Goal: Transaction & Acquisition: Purchase product/service

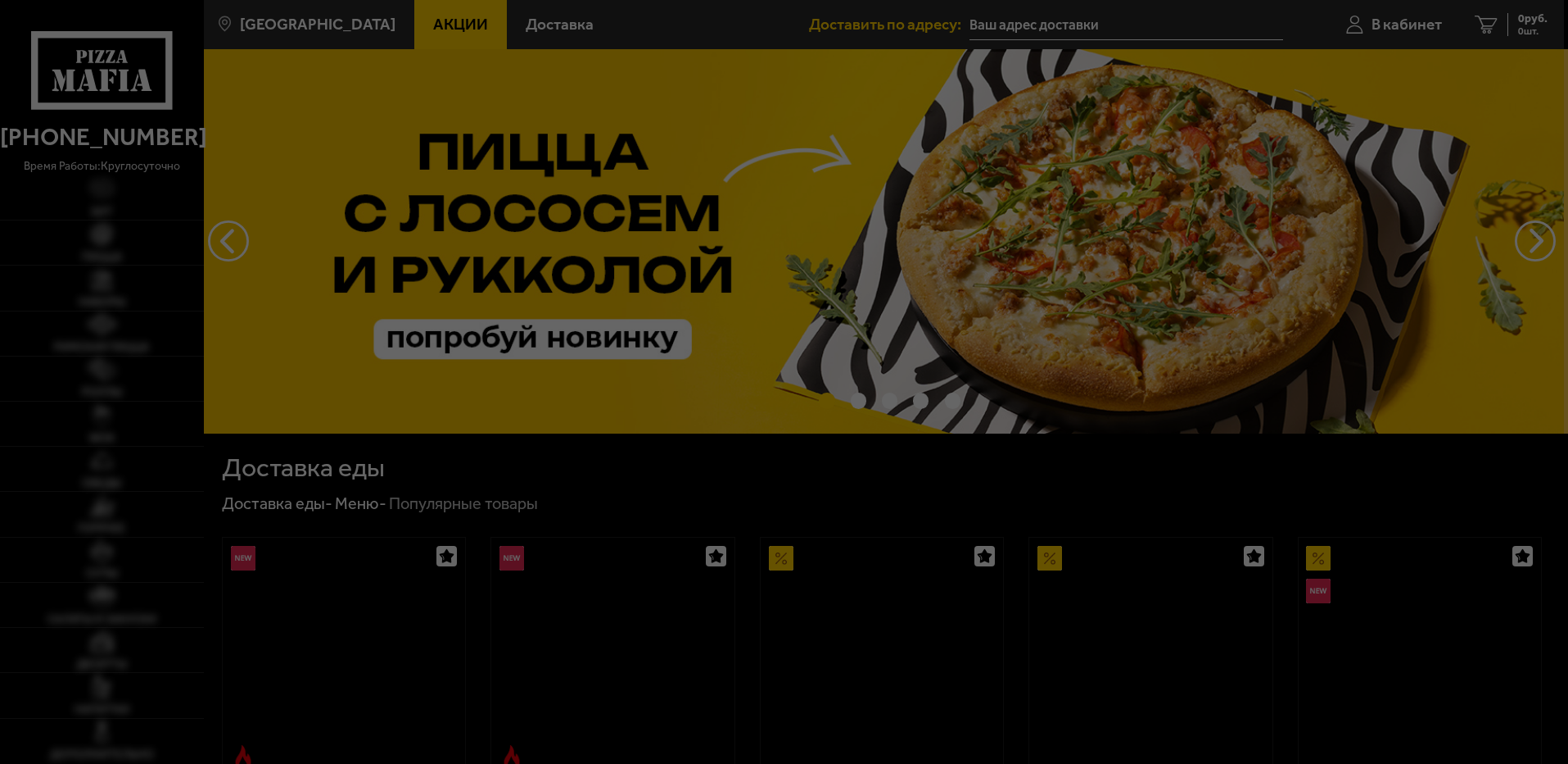
type input "spb [STREET_ADDRESS]"
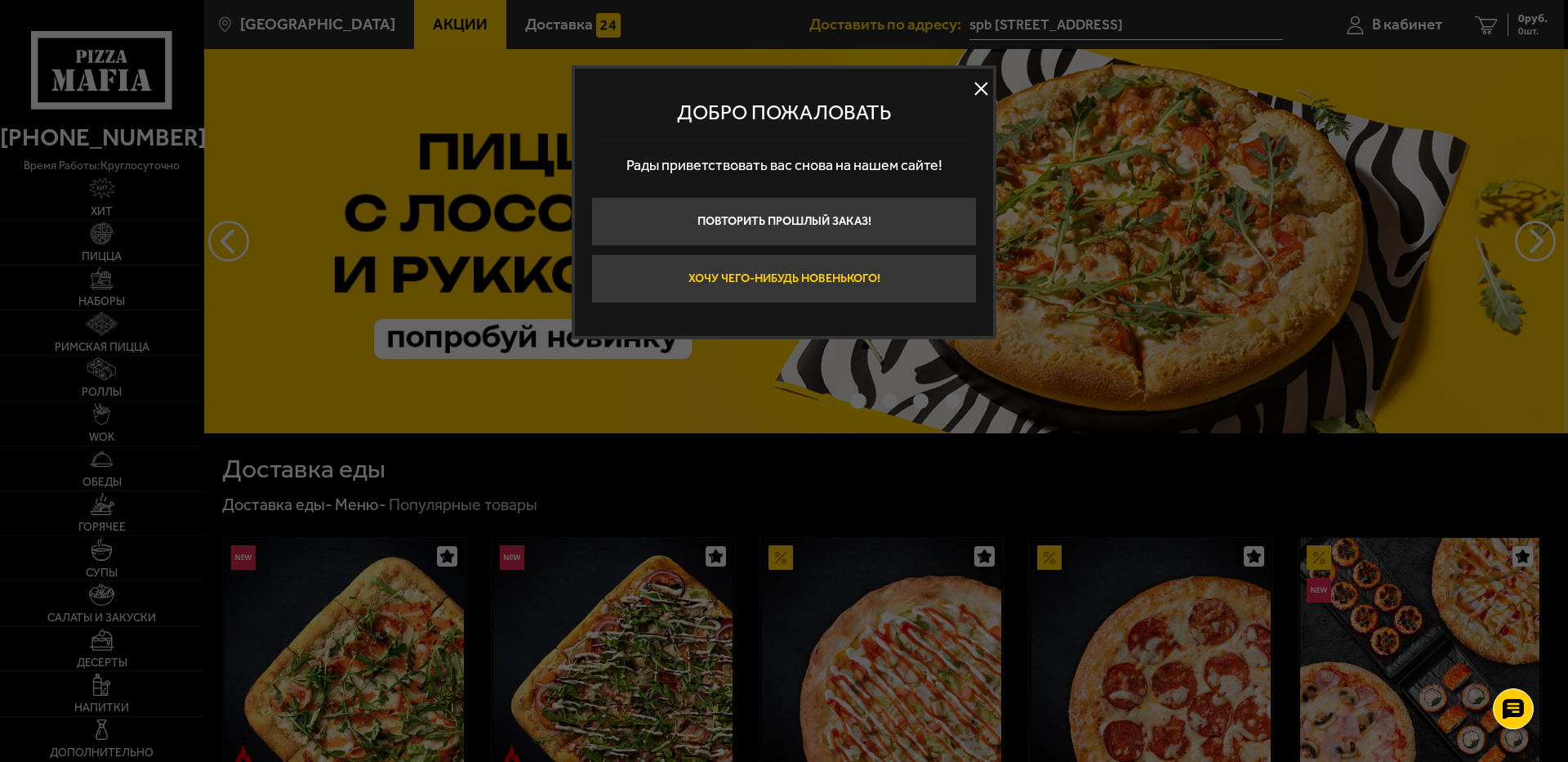
click at [832, 283] on button "Хочу чего-нибудь новенького!" at bounding box center [784, 279] width 385 height 49
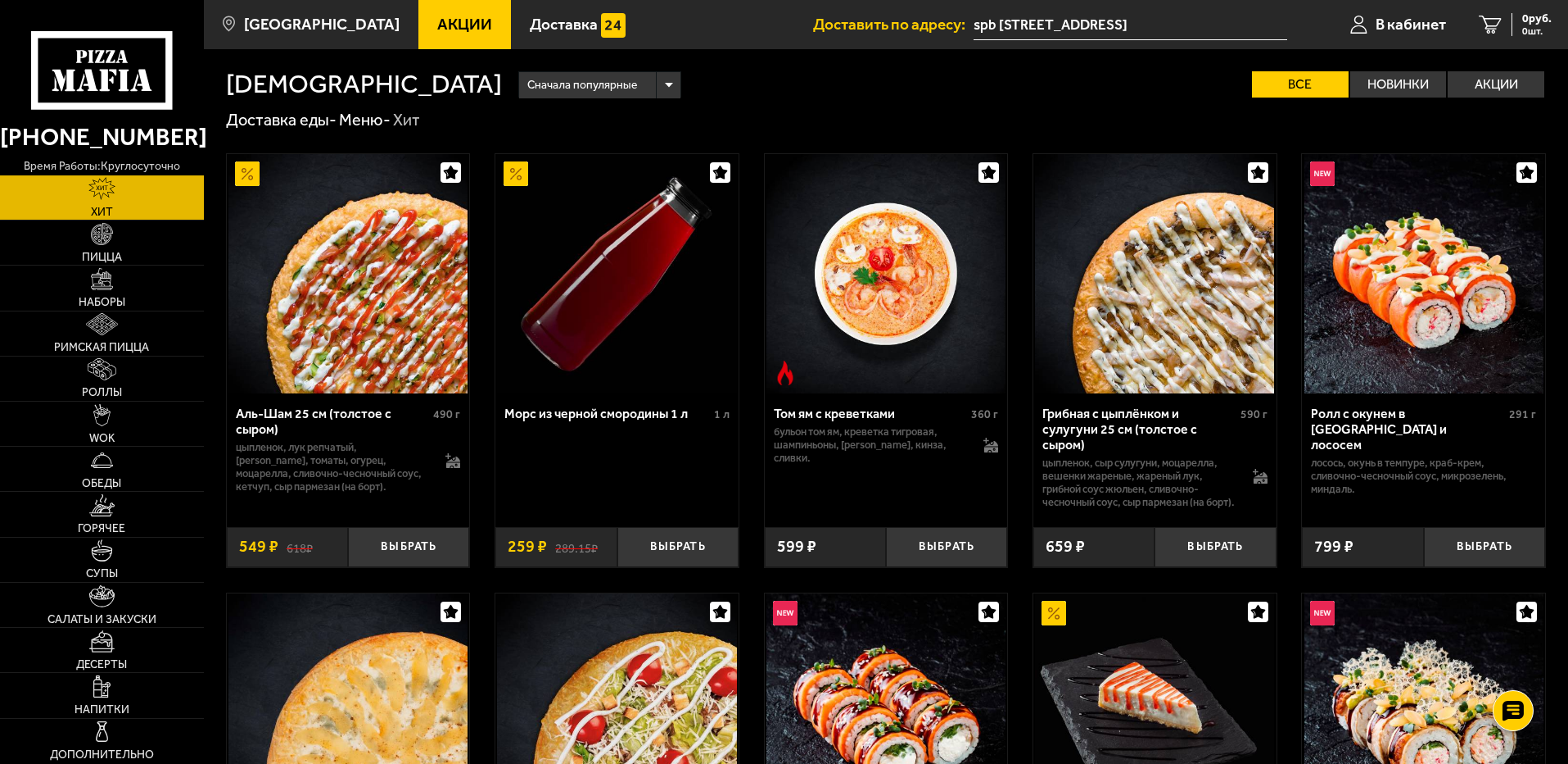
click at [438, 9] on link "Акции" at bounding box center [464, 25] width 92 height 50
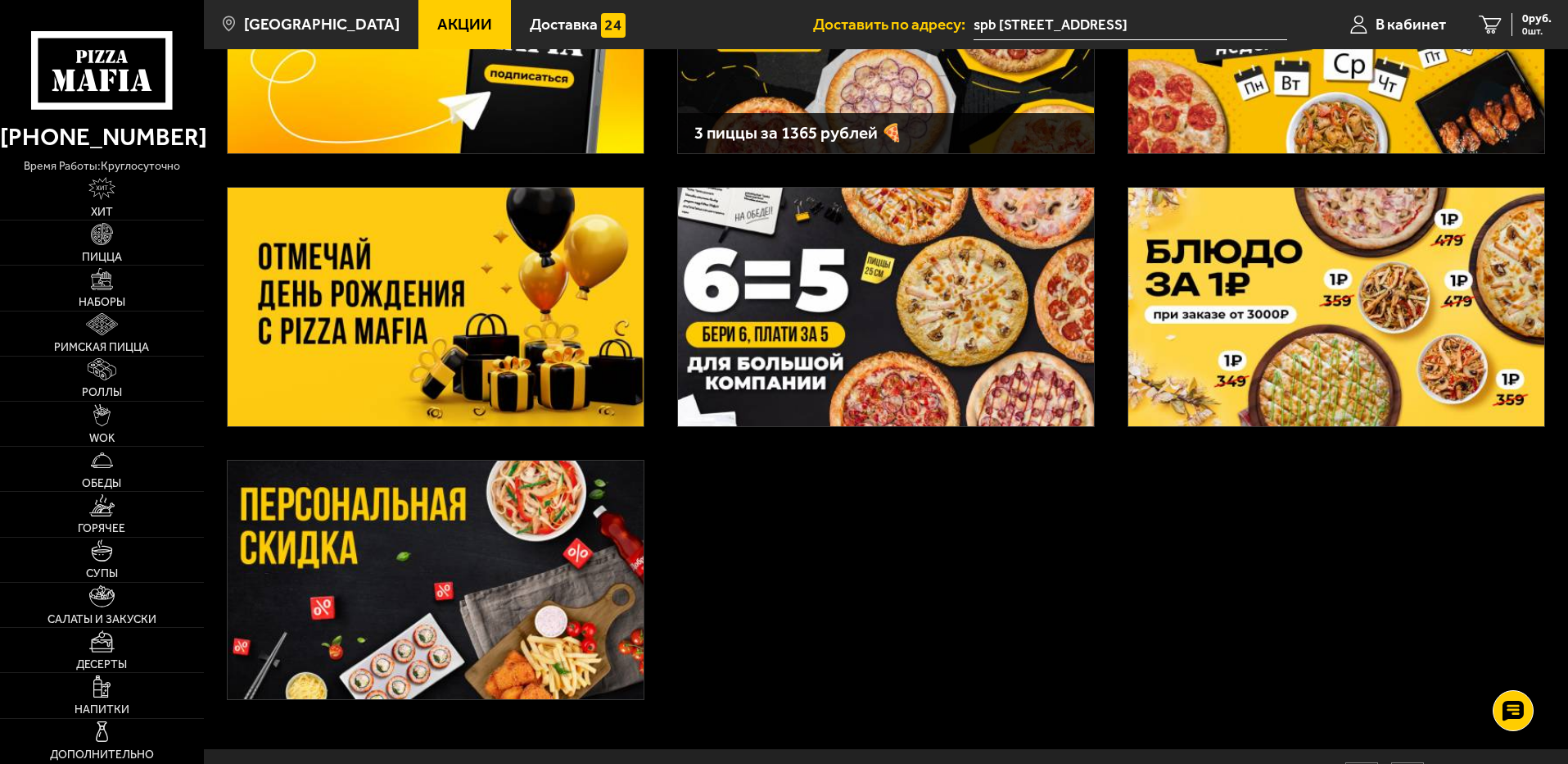
scroll to position [246, 0]
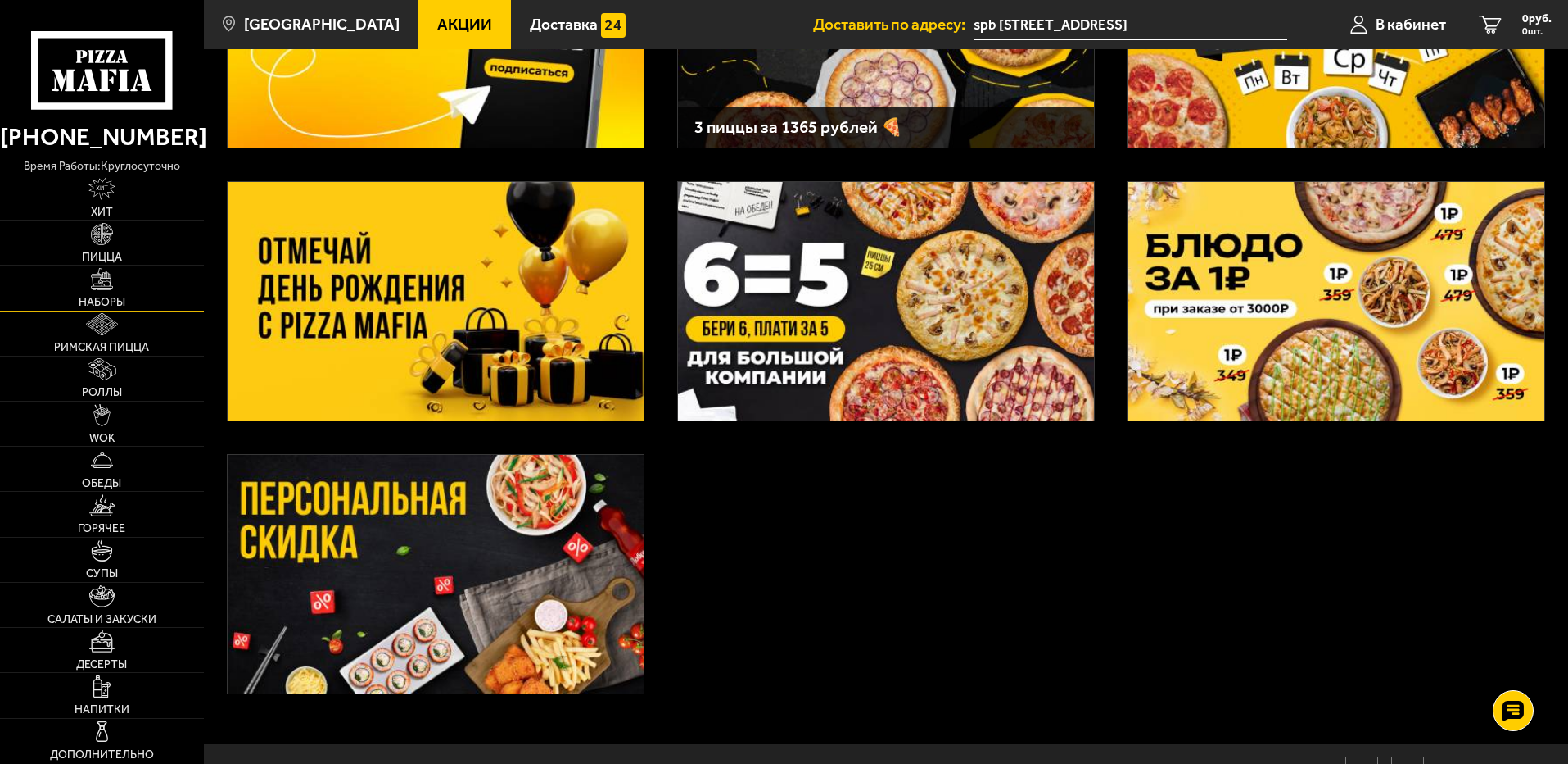
click at [101, 282] on img at bounding box center [101, 279] width 22 height 22
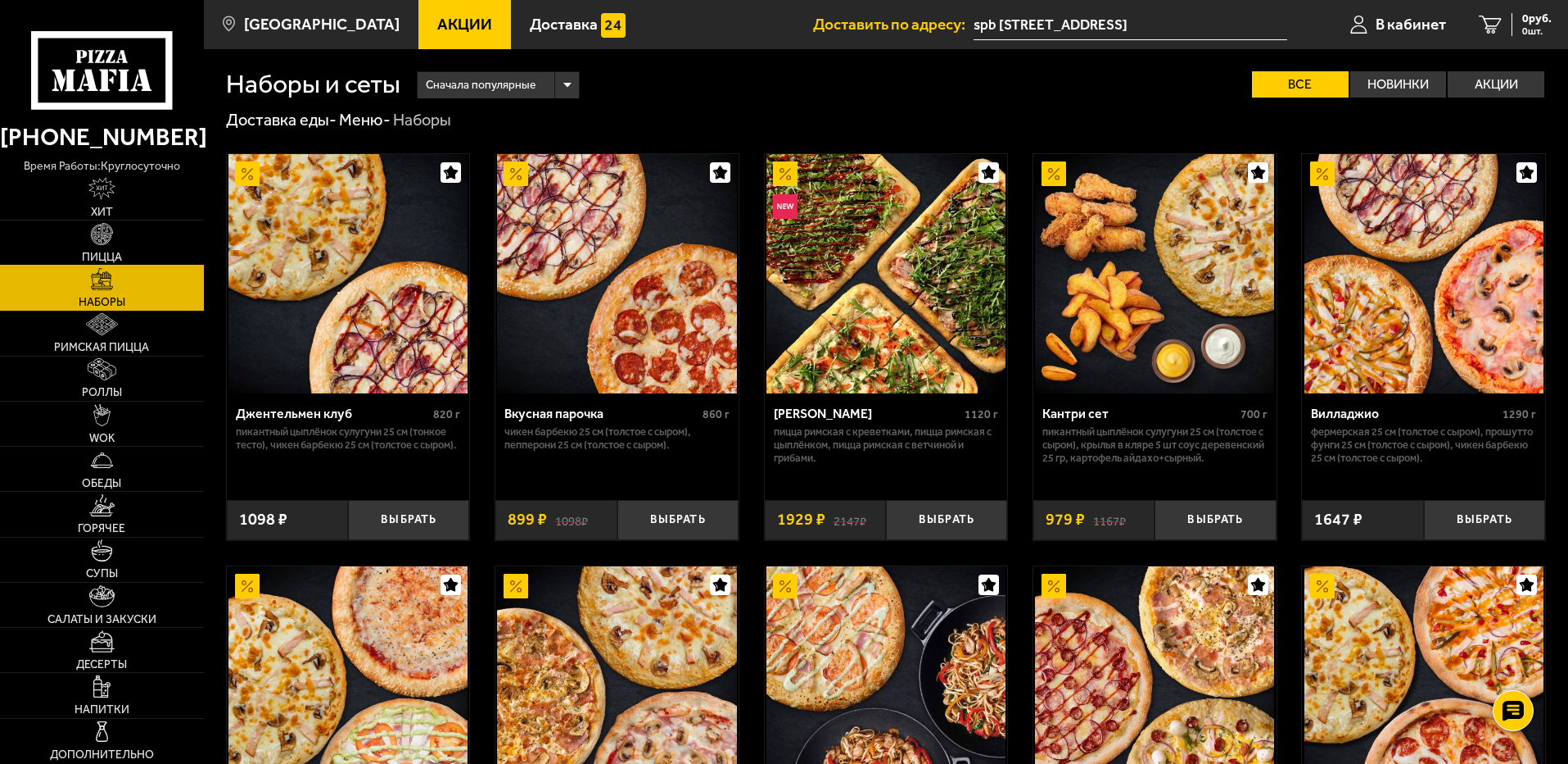
click at [104, 241] on img at bounding box center [101, 234] width 22 height 22
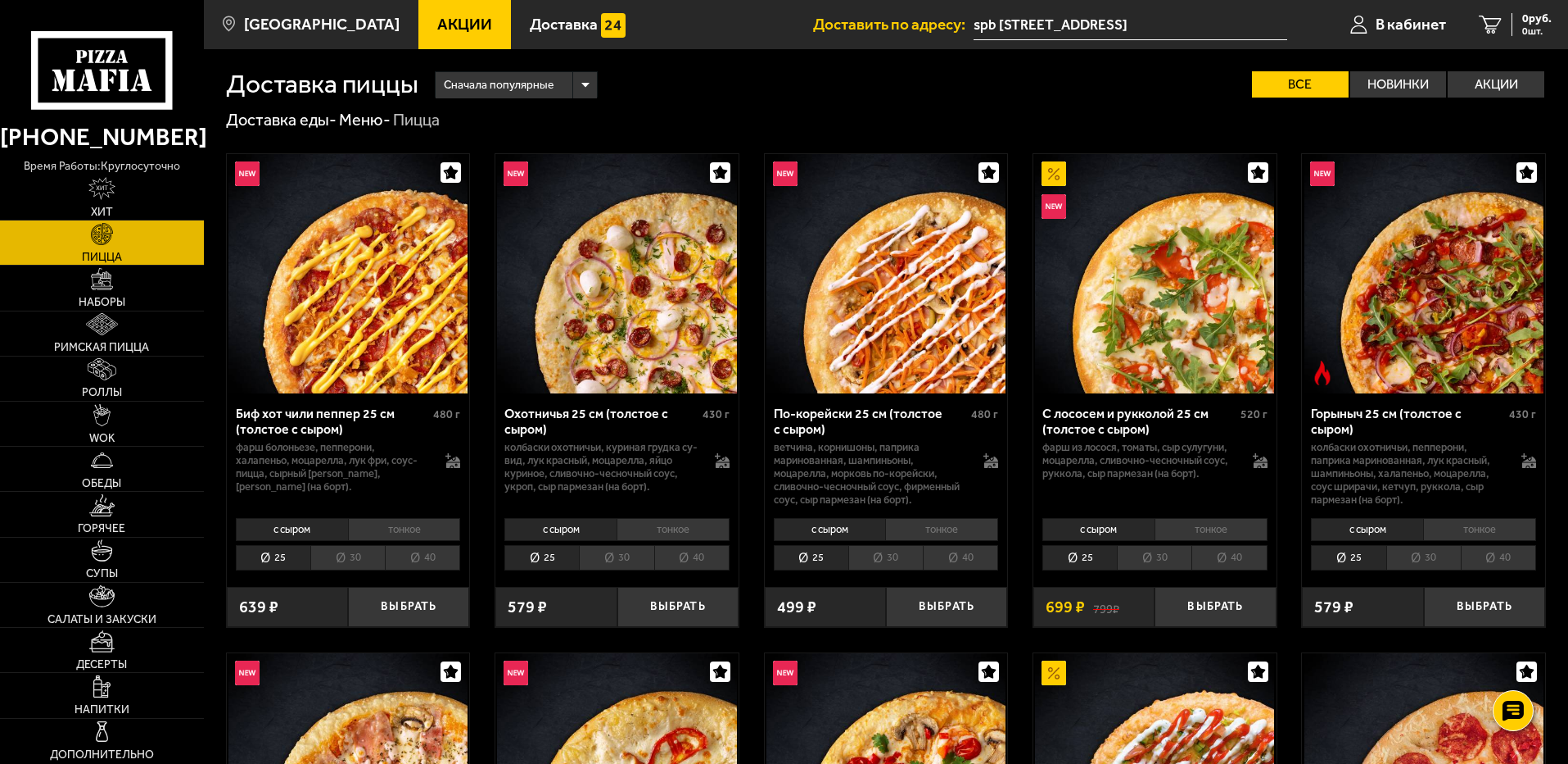
click at [629, 555] on li "30" at bounding box center [616, 557] width 74 height 26
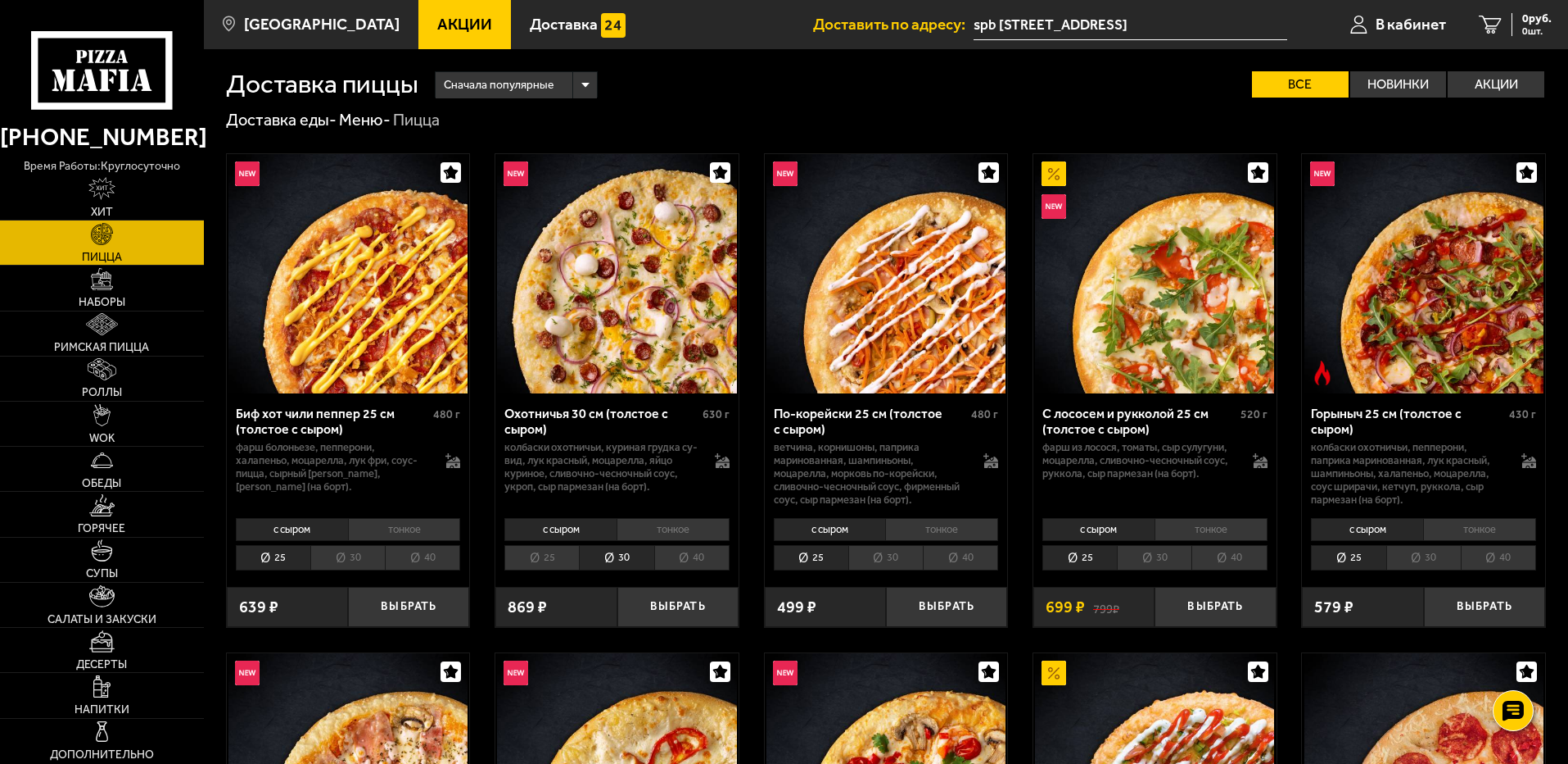
click at [665, 531] on li "тонкое" at bounding box center [673, 529] width 113 height 23
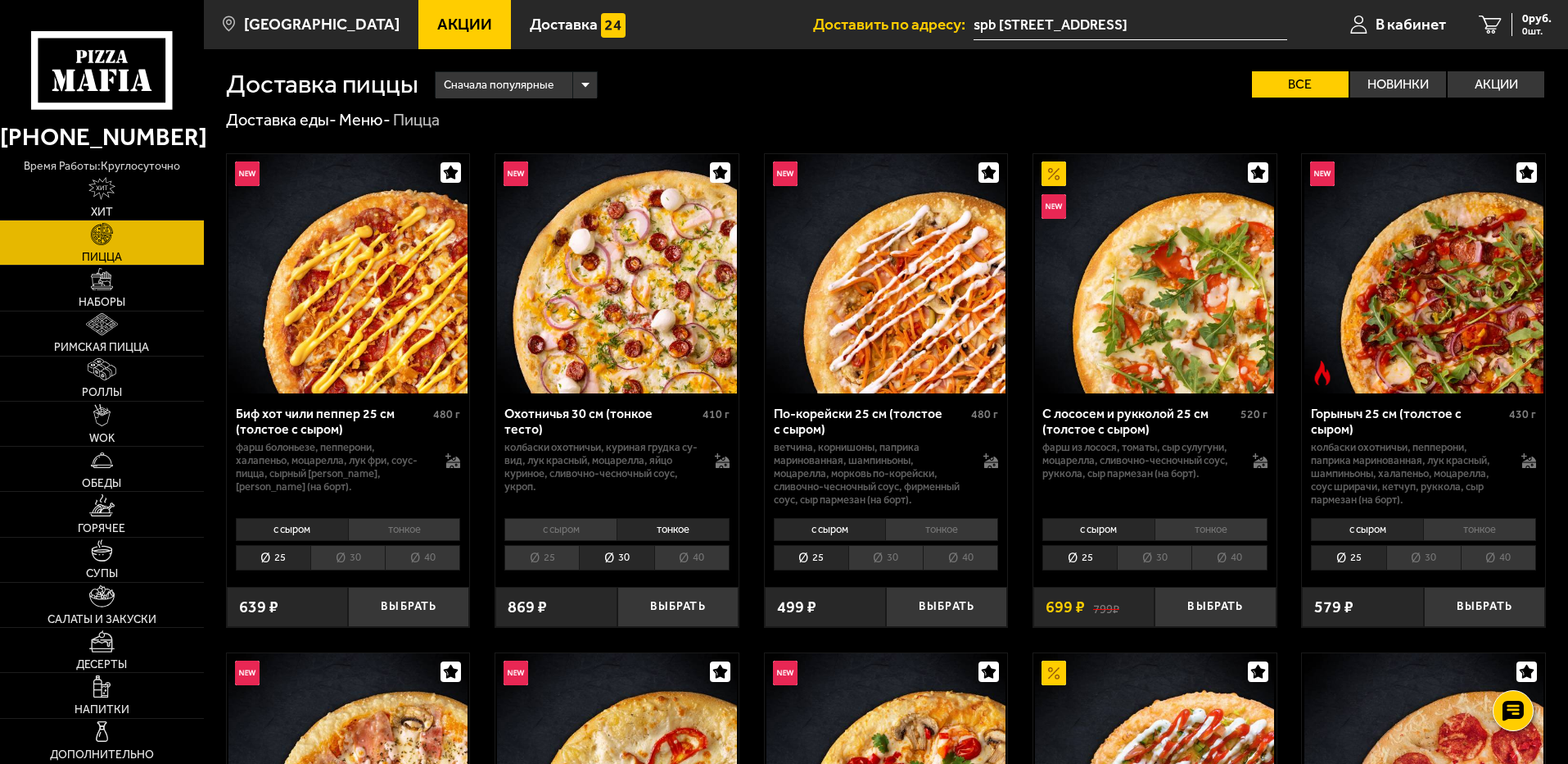
click at [590, 527] on li "с сыром" at bounding box center [560, 529] width 112 height 23
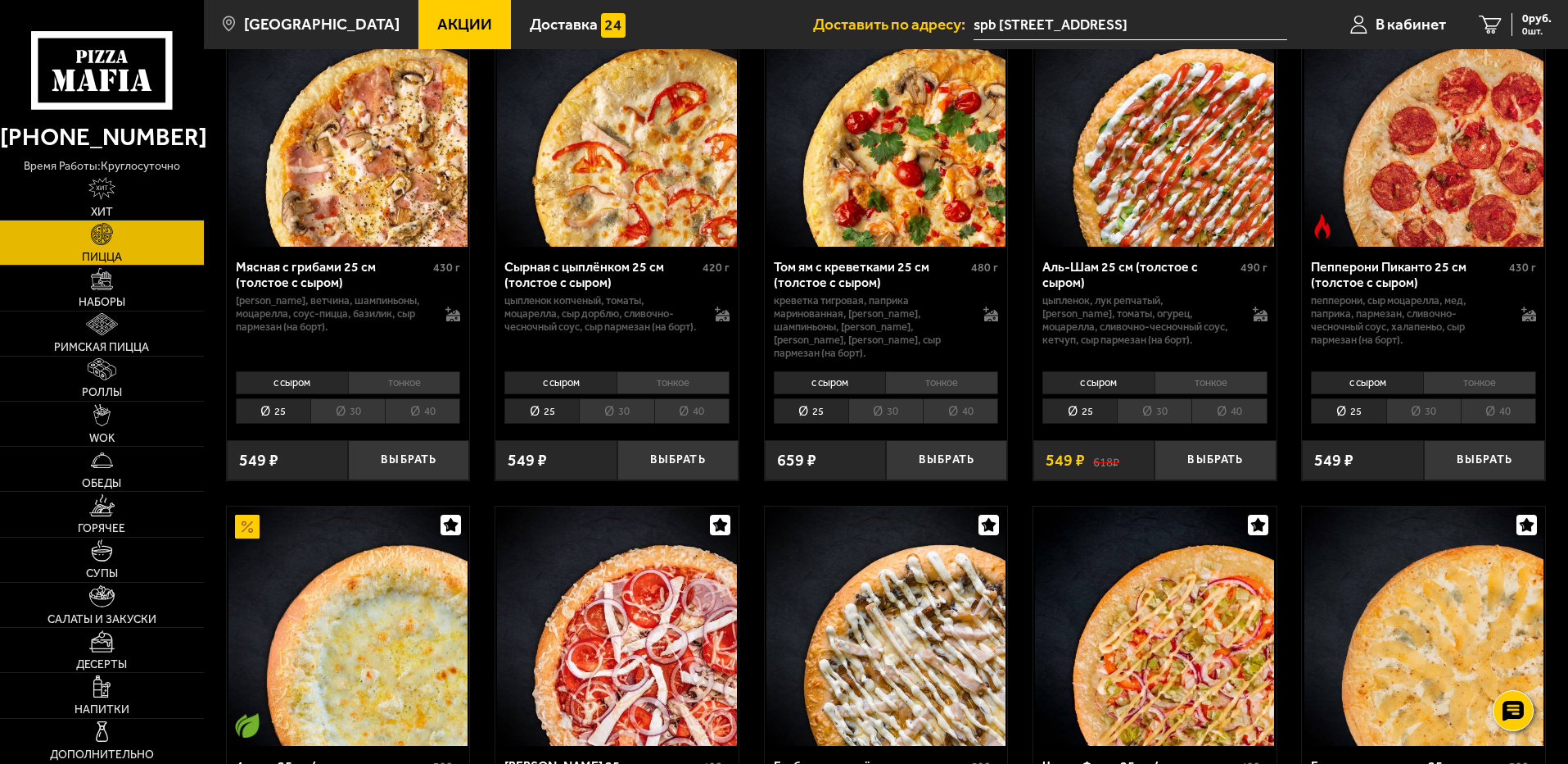
scroll to position [655, 0]
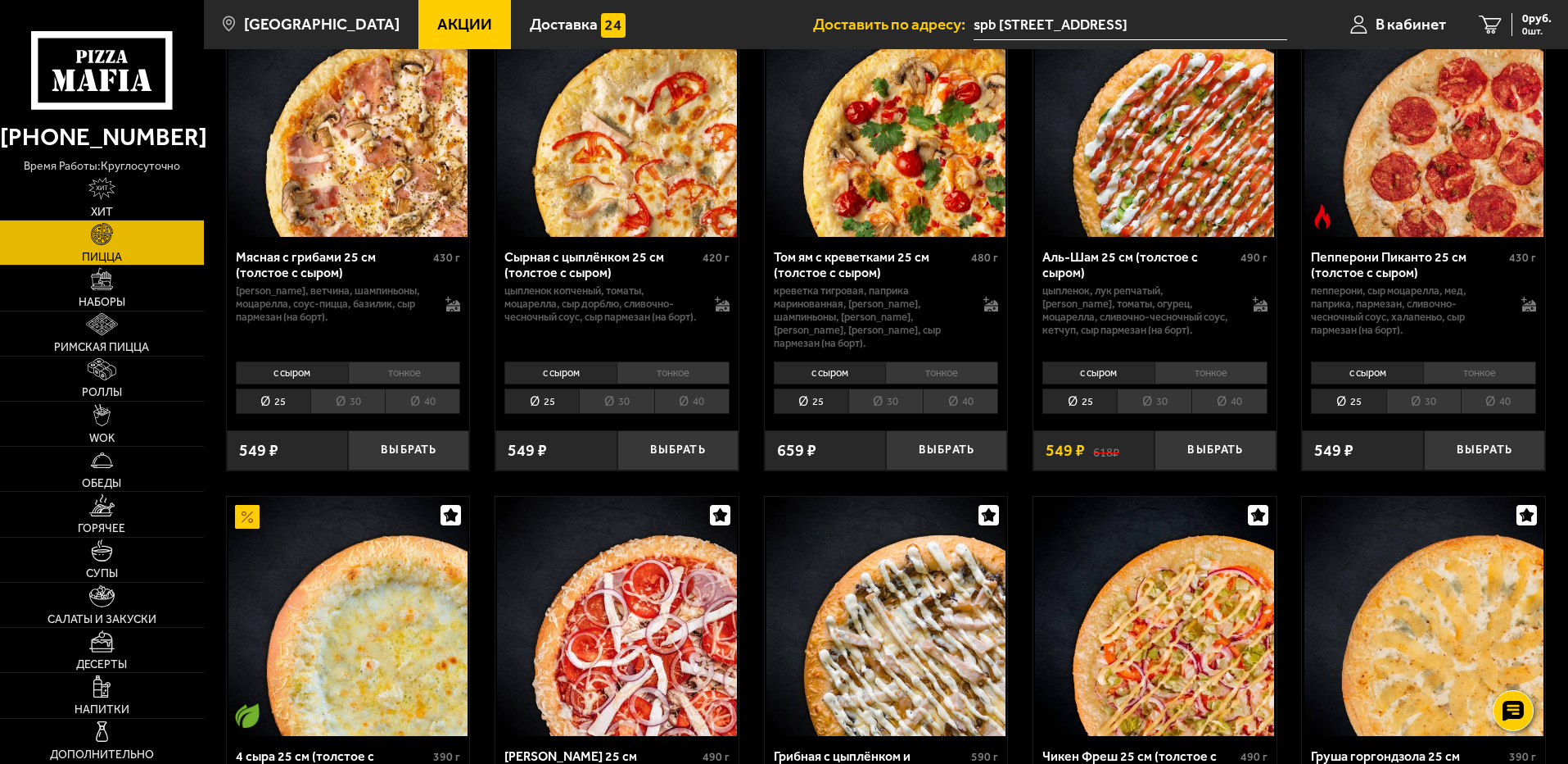
click at [1171, 388] on li "30" at bounding box center [1154, 401] width 74 height 26
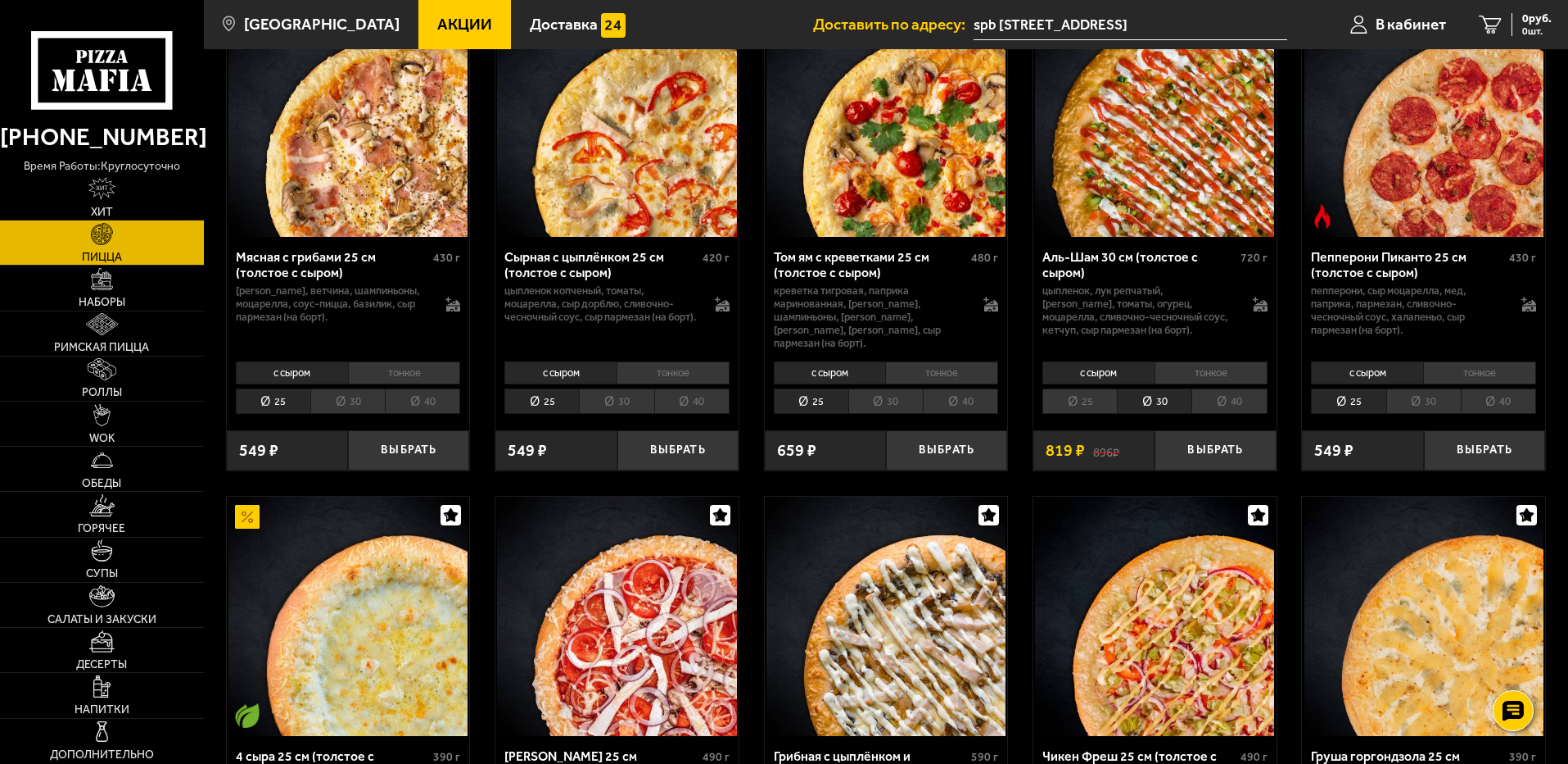
click at [1120, 363] on li "с сыром" at bounding box center [1099, 373] width 112 height 23
click at [1208, 433] on button "Выбрать" at bounding box center [1214, 450] width 121 height 40
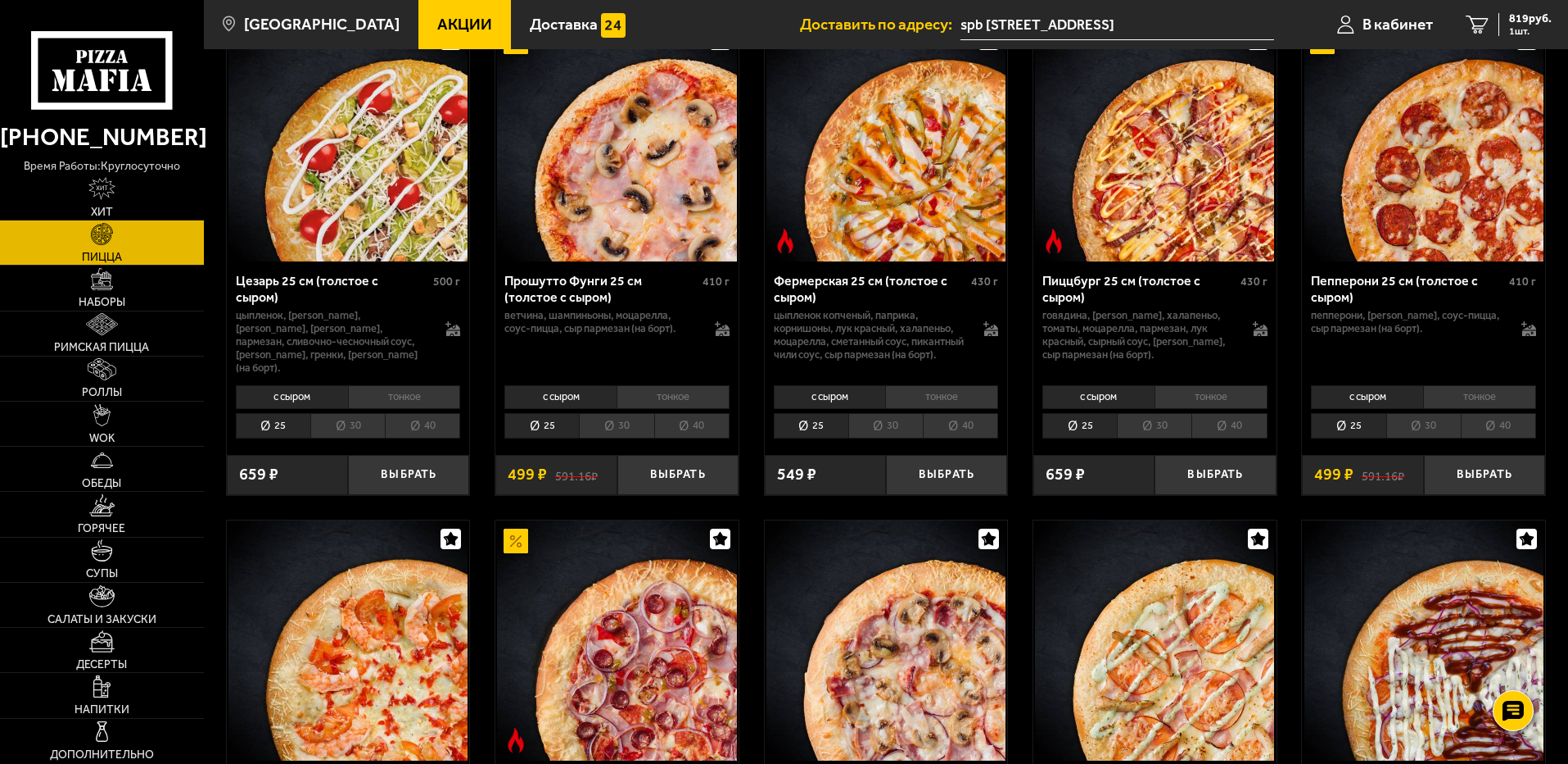
scroll to position [1639, 0]
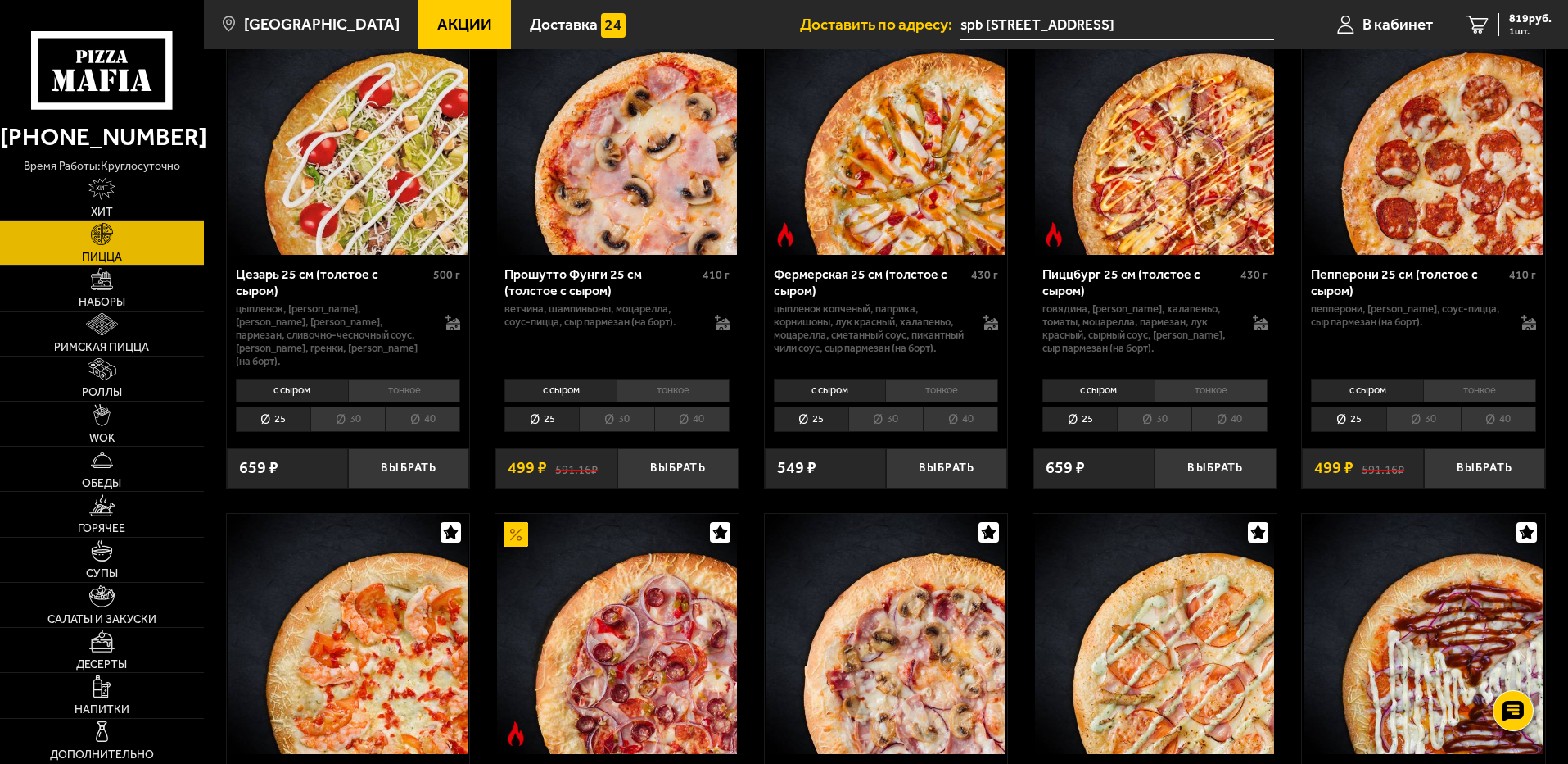
click at [624, 425] on li "30" at bounding box center [616, 419] width 74 height 26
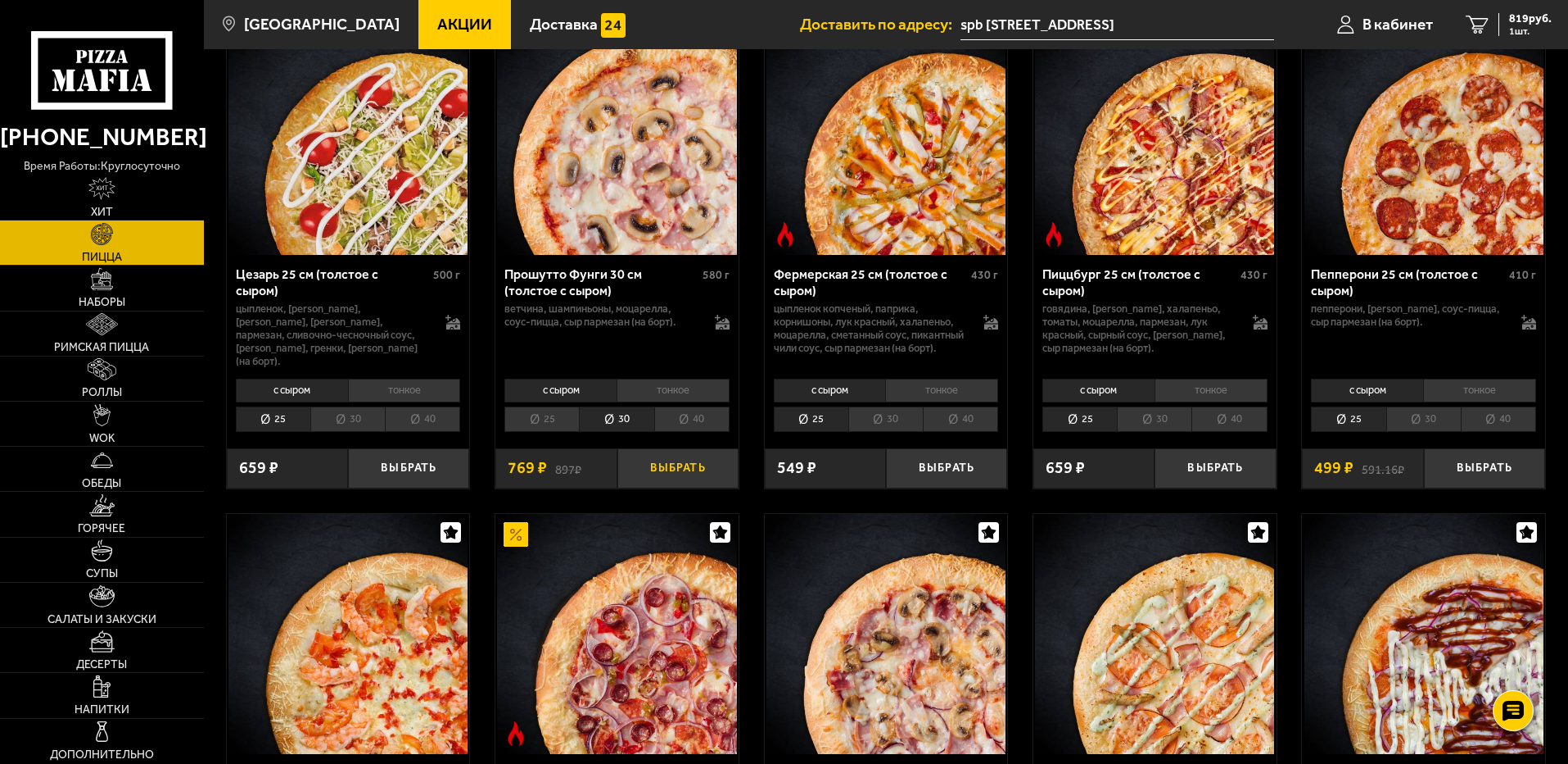
click at [683, 473] on button "Выбрать" at bounding box center [678, 468] width 121 height 40
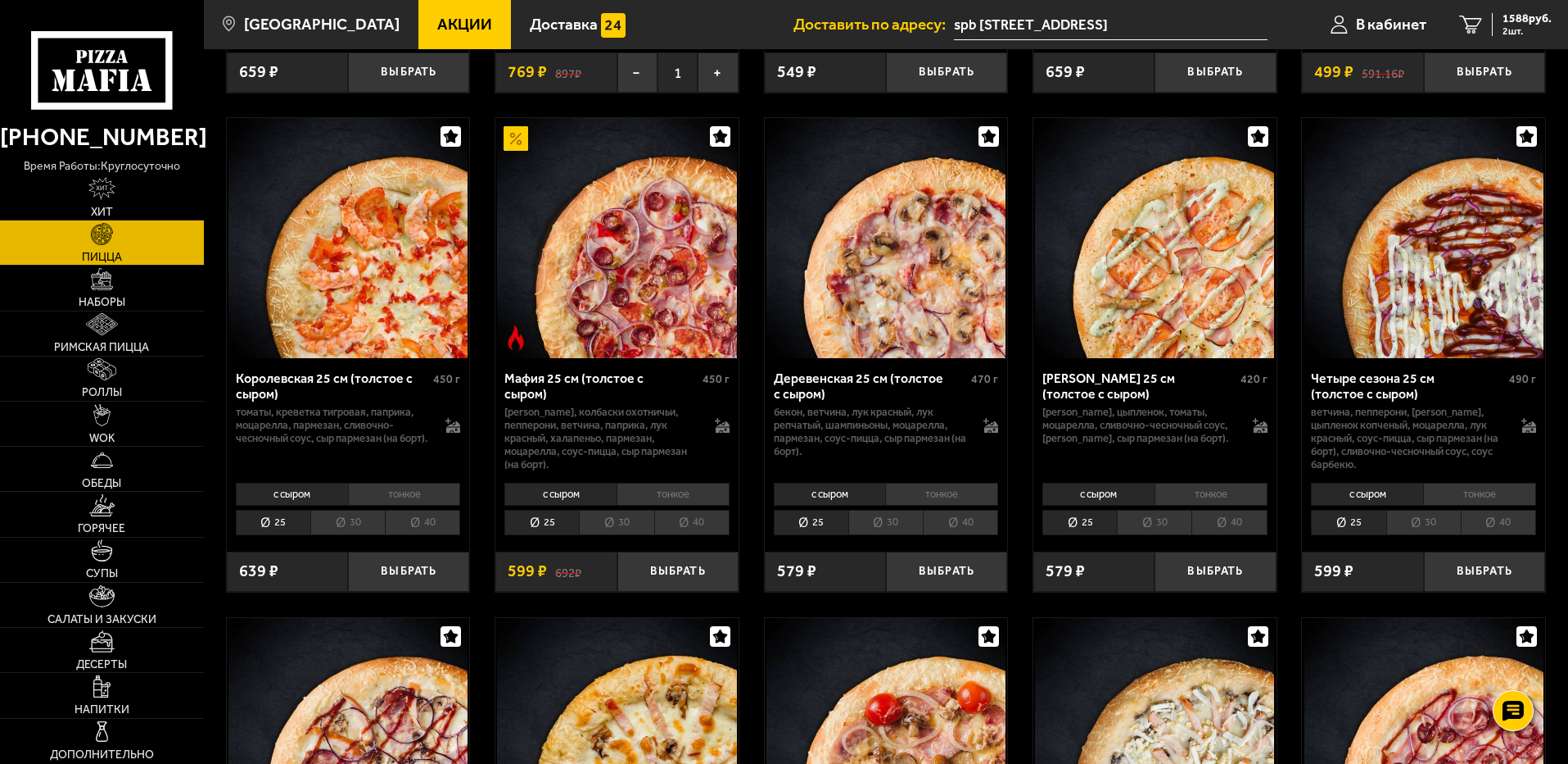
scroll to position [2049, 0]
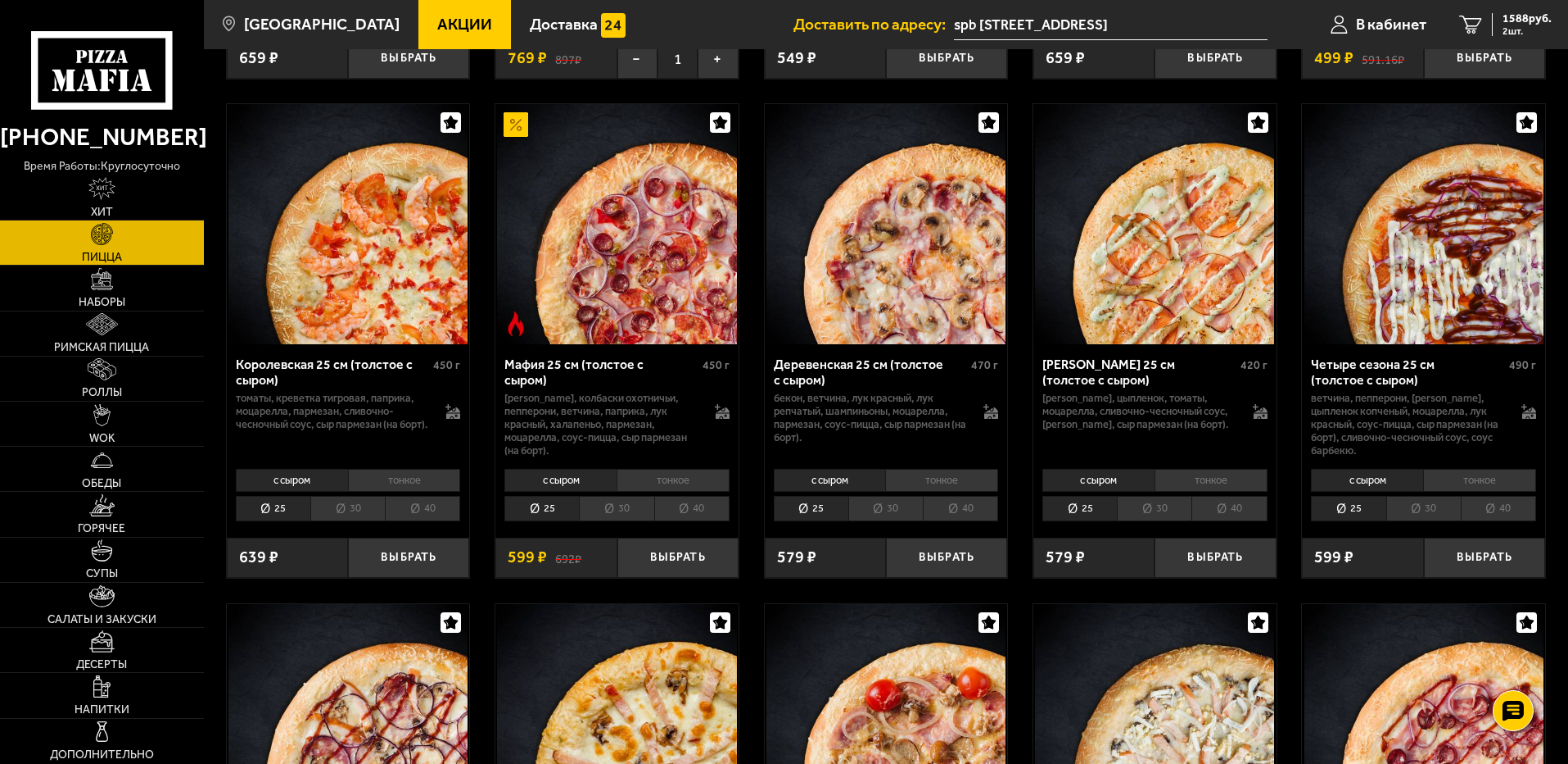
click at [890, 514] on li "30" at bounding box center [886, 508] width 74 height 26
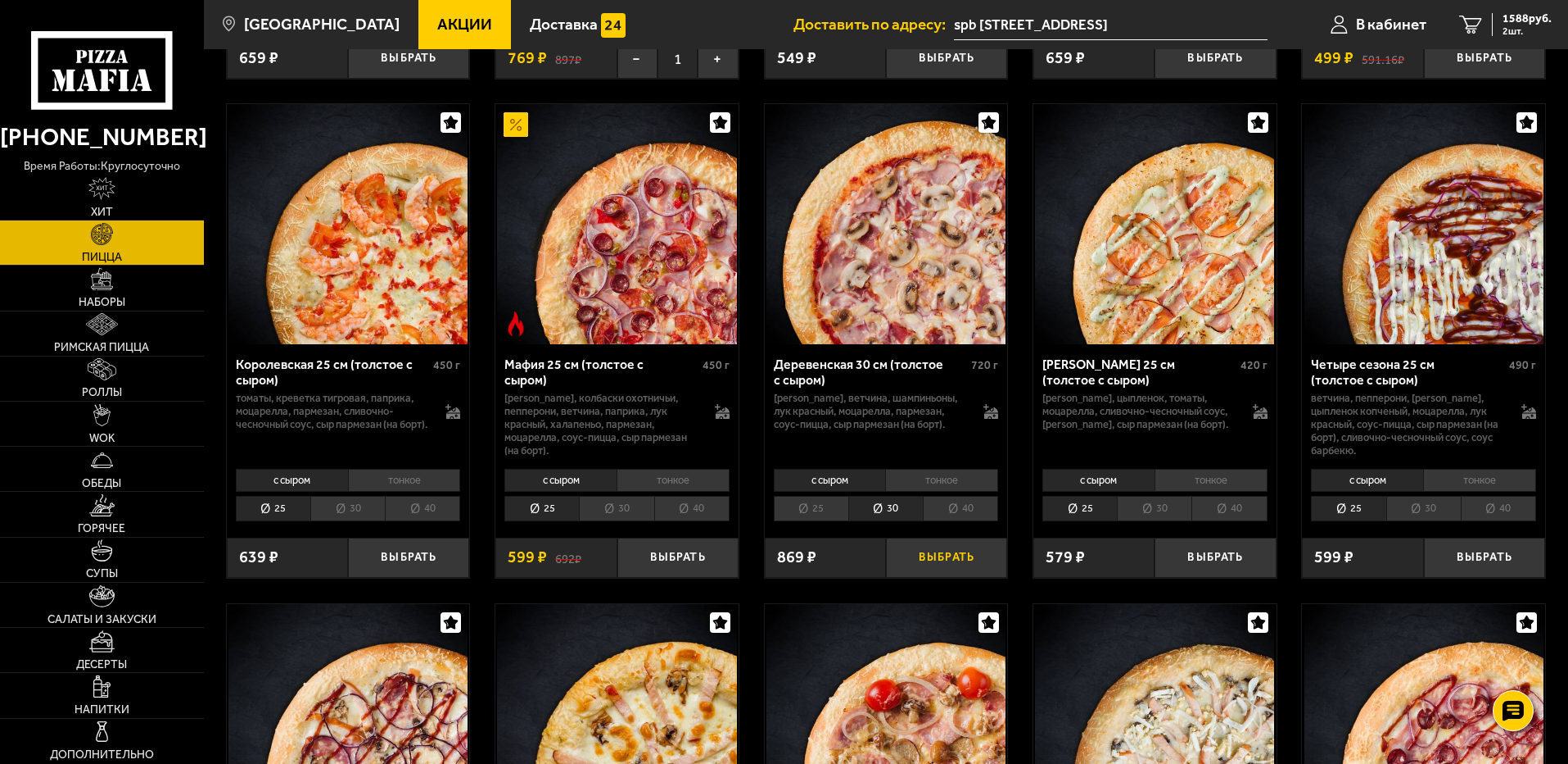
click at [949, 567] on button "Выбрать" at bounding box center [947, 558] width 121 height 40
click at [954, 516] on li "40" at bounding box center [960, 508] width 75 height 26
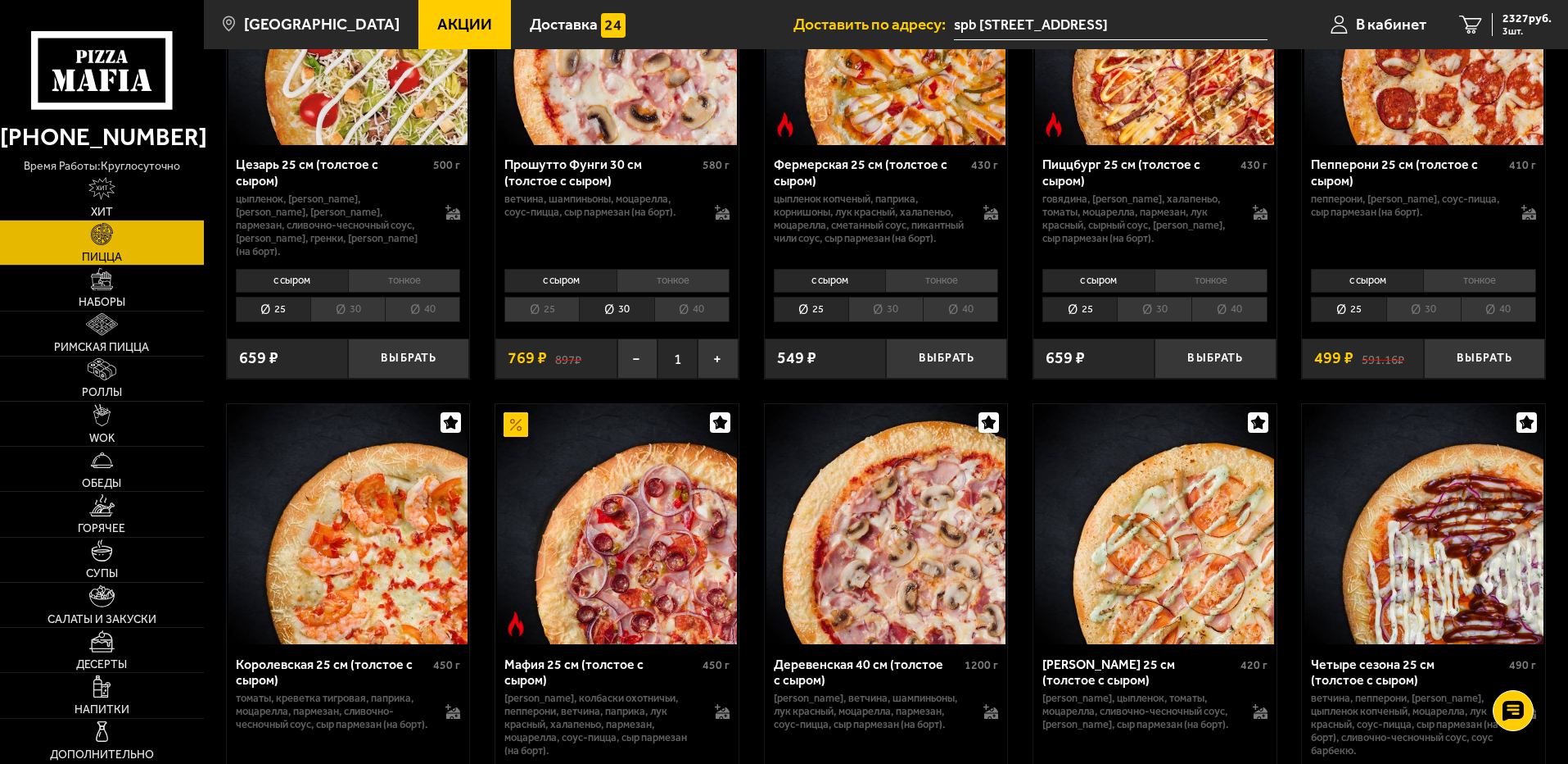
scroll to position [1721, 0]
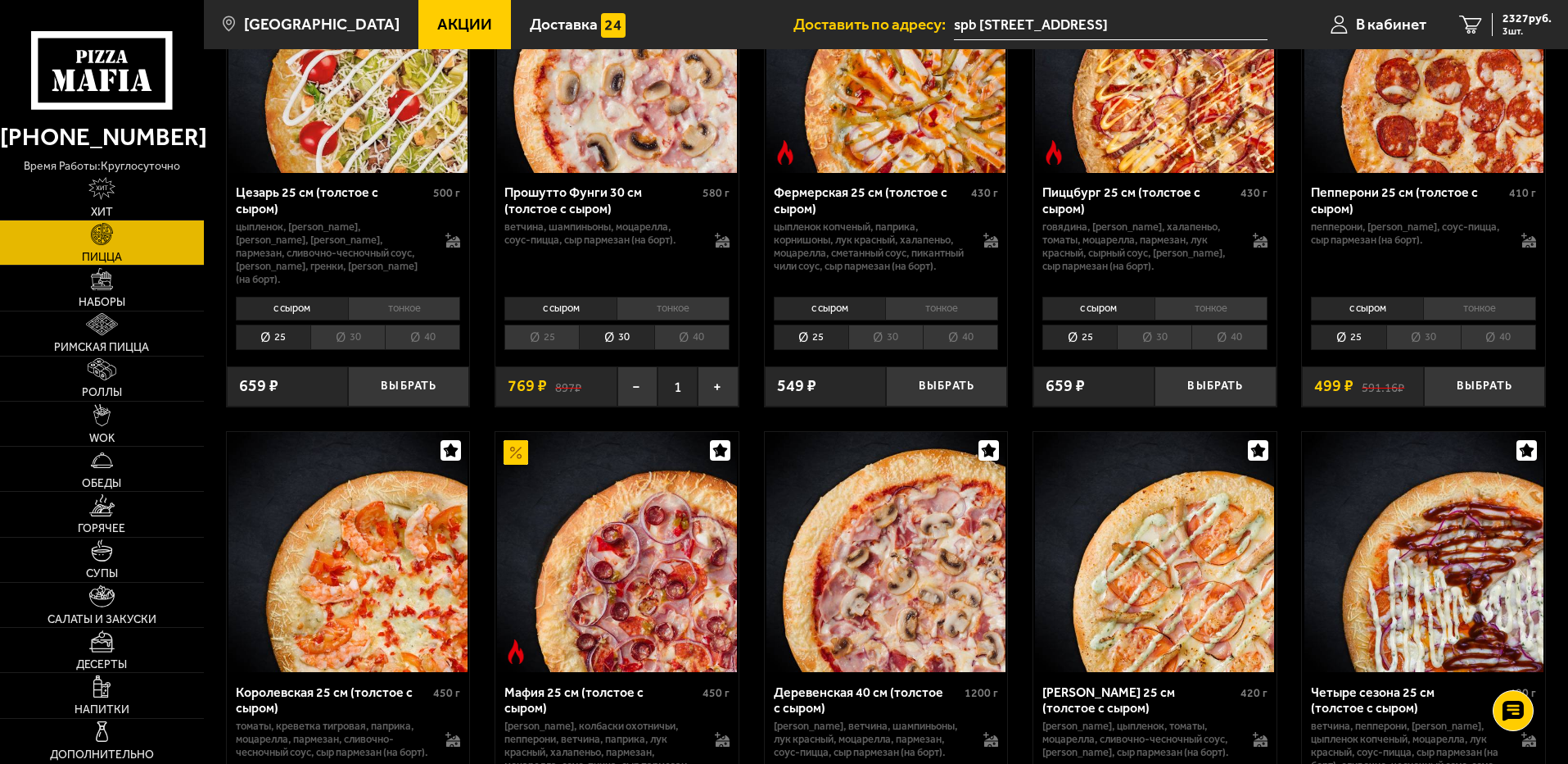
click at [710, 343] on li "40" at bounding box center [691, 337] width 75 height 26
click at [682, 389] on button "Выбрать" at bounding box center [678, 386] width 121 height 40
click at [1515, 15] on span "3306 руб." at bounding box center [1527, 19] width 50 height 11
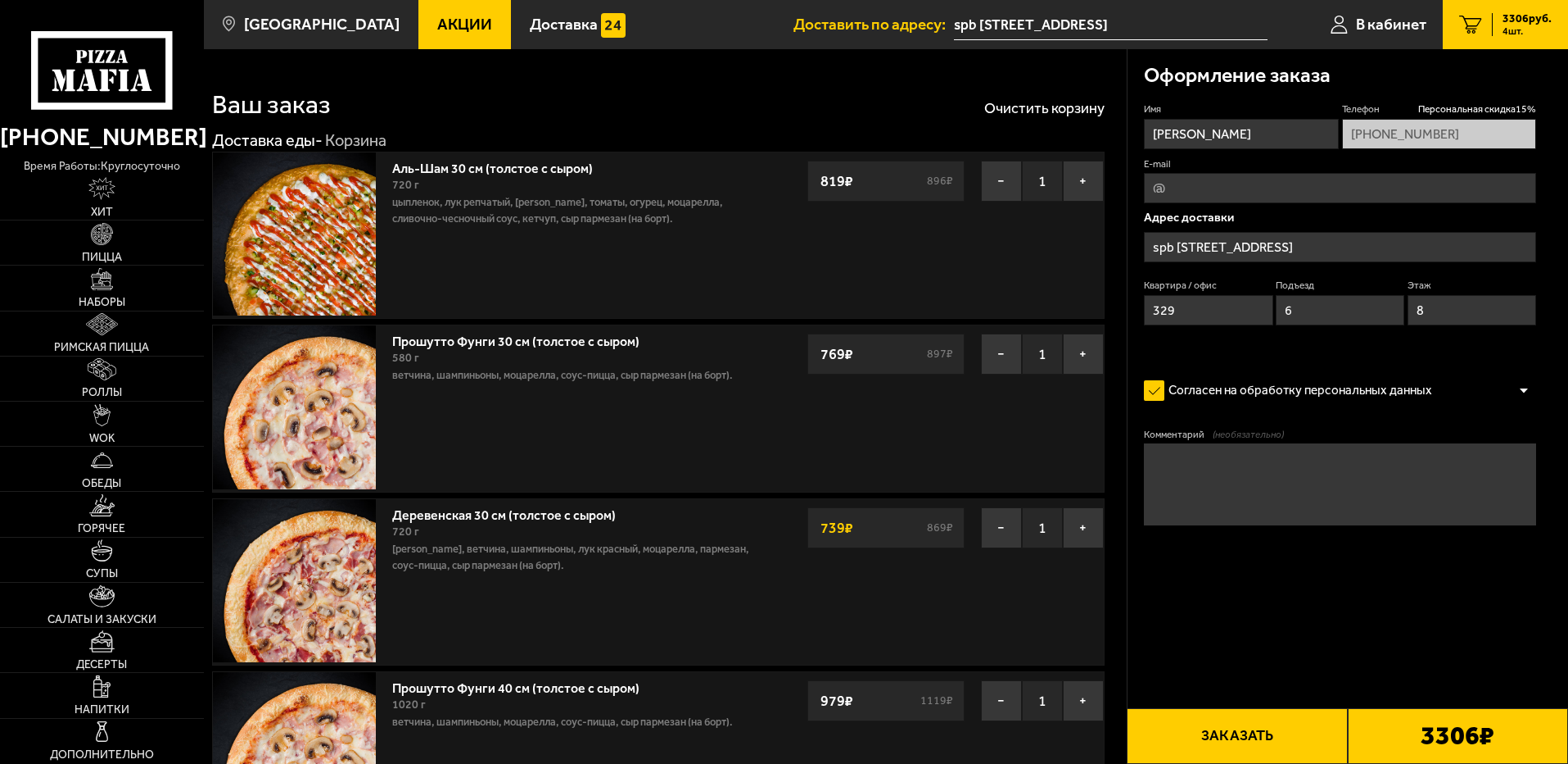
type input "Камышовая улица, 6к1"
click at [997, 352] on button "−" at bounding box center [1001, 354] width 41 height 41
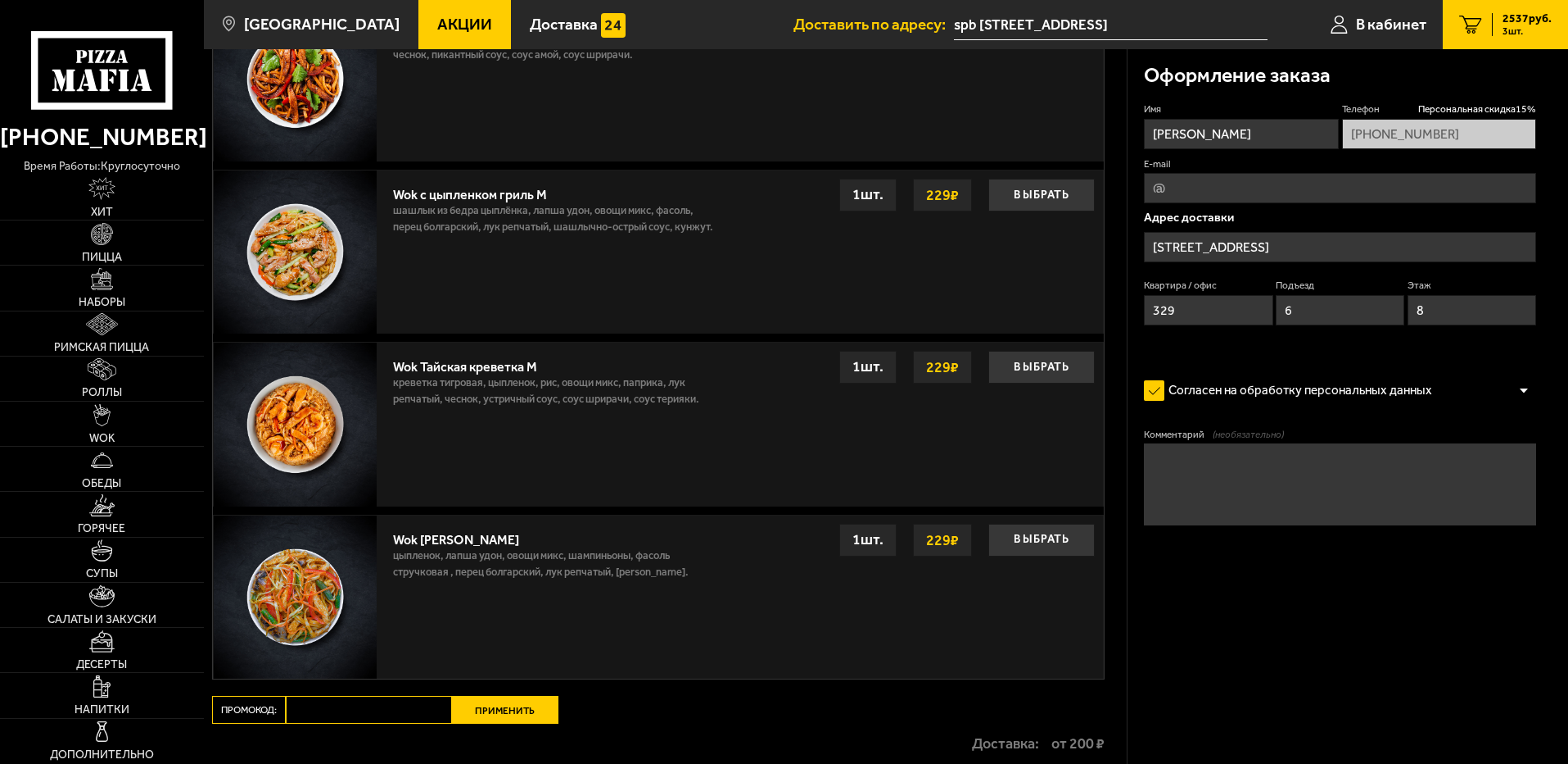
scroll to position [1475, 0]
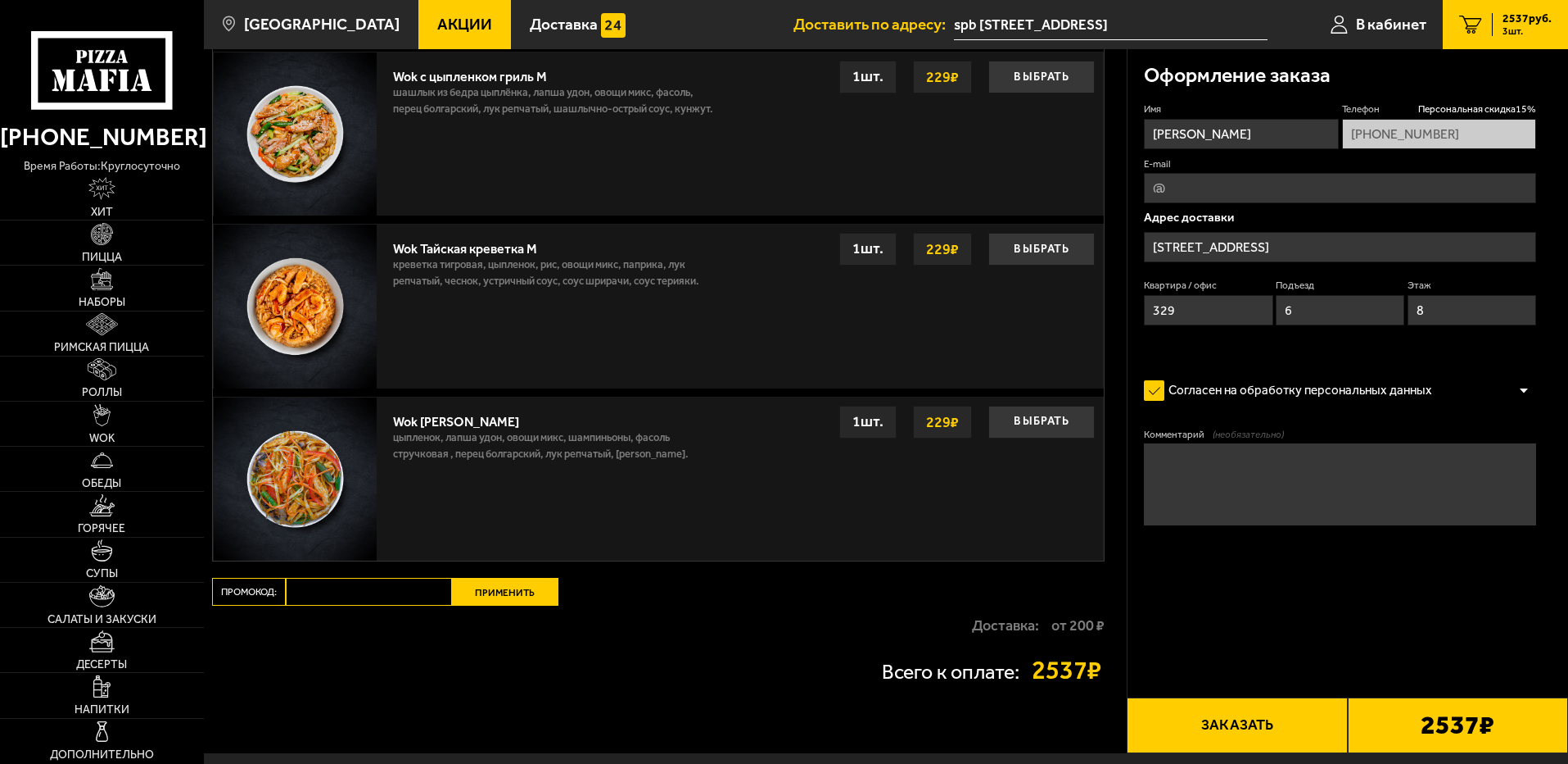
click at [336, 594] on input "Промокод:" at bounding box center [369, 591] width 166 height 28
paste input "Android"
type input "Android"
click at [525, 597] on button "Применить" at bounding box center [505, 591] width 107 height 28
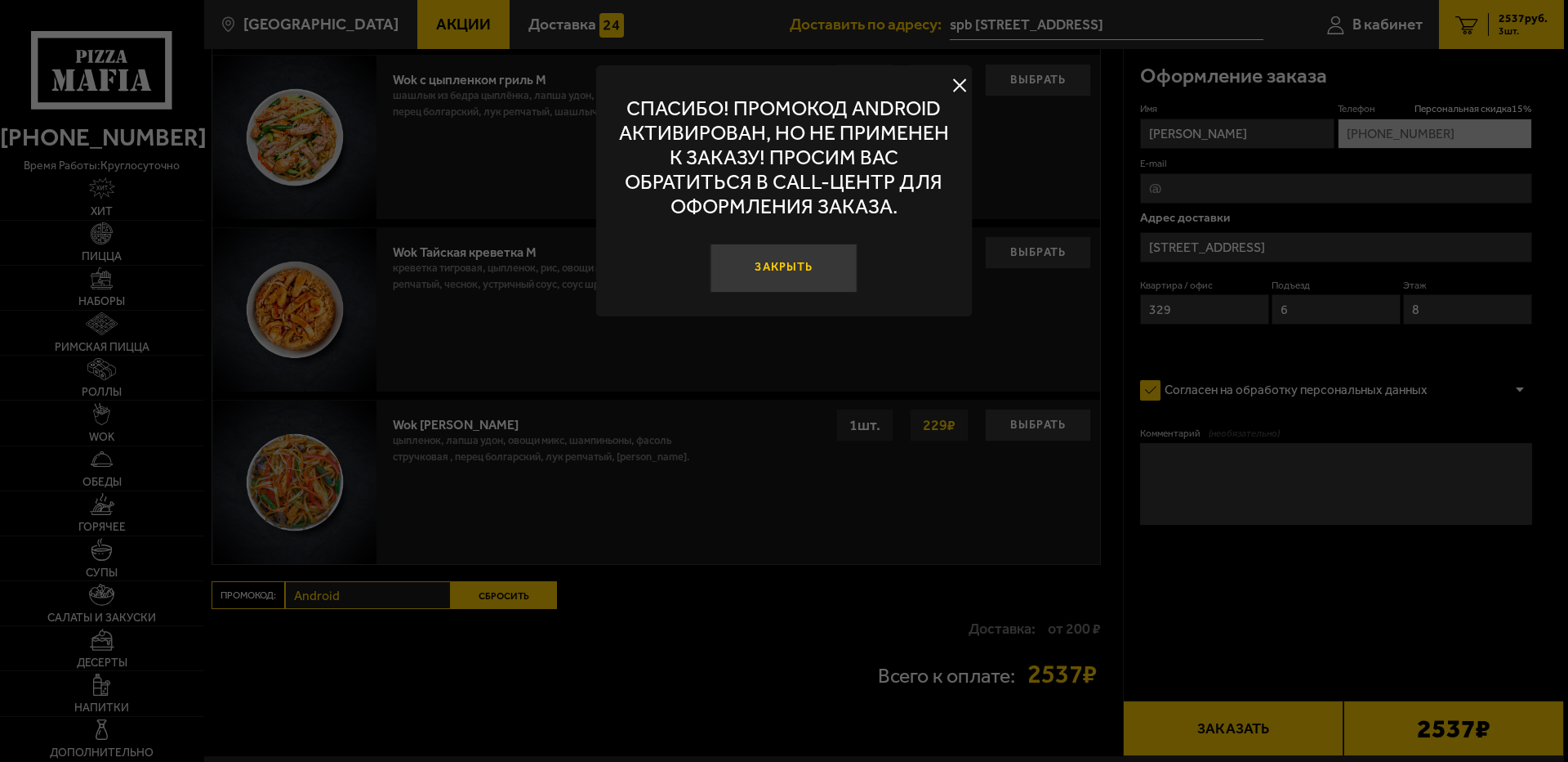
click at [800, 267] on button "Закрыть" at bounding box center [784, 268] width 147 height 49
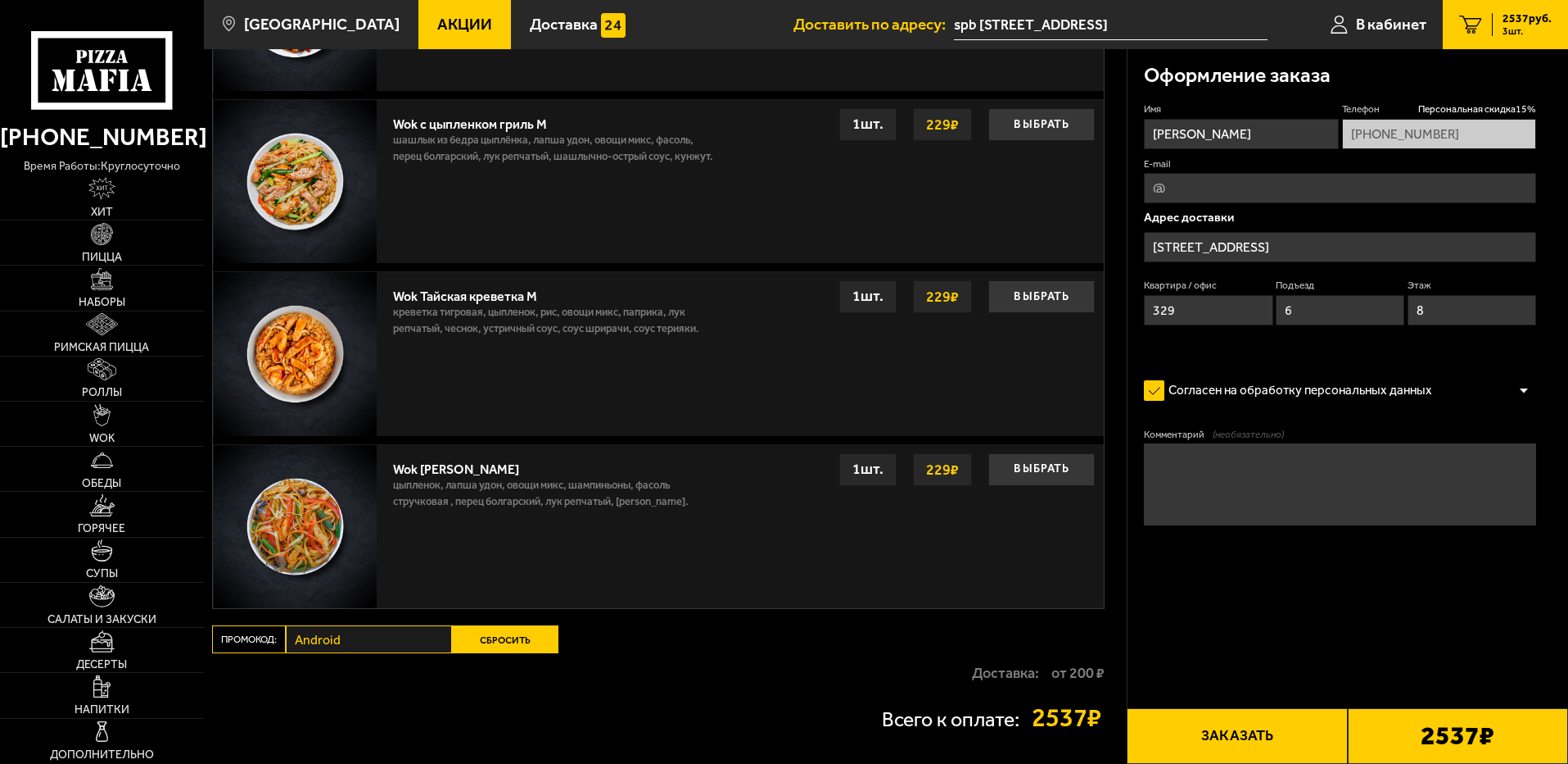
scroll to position [1575, 0]
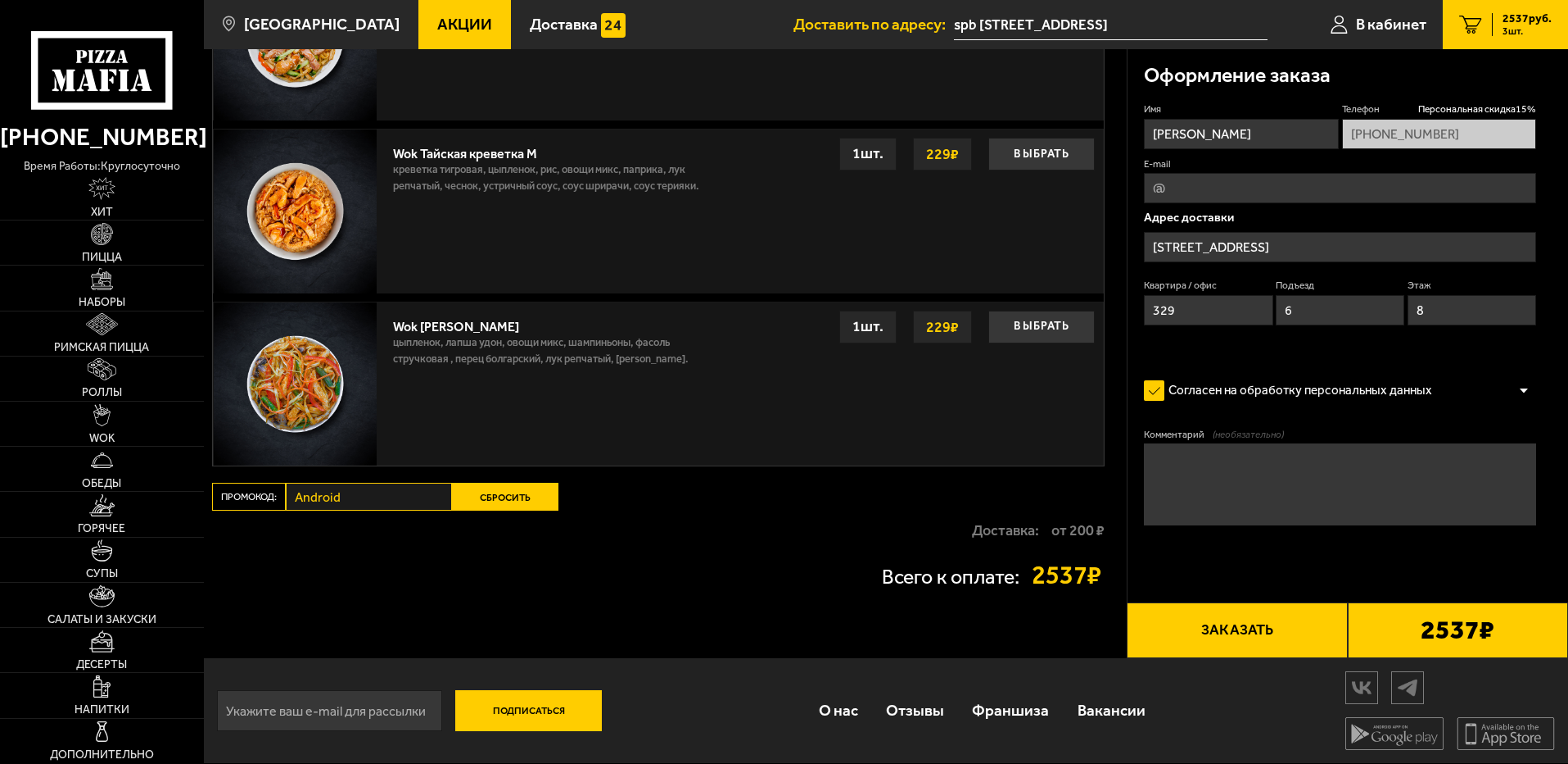
click at [508, 485] on button "Сбросить" at bounding box center [505, 496] width 107 height 28
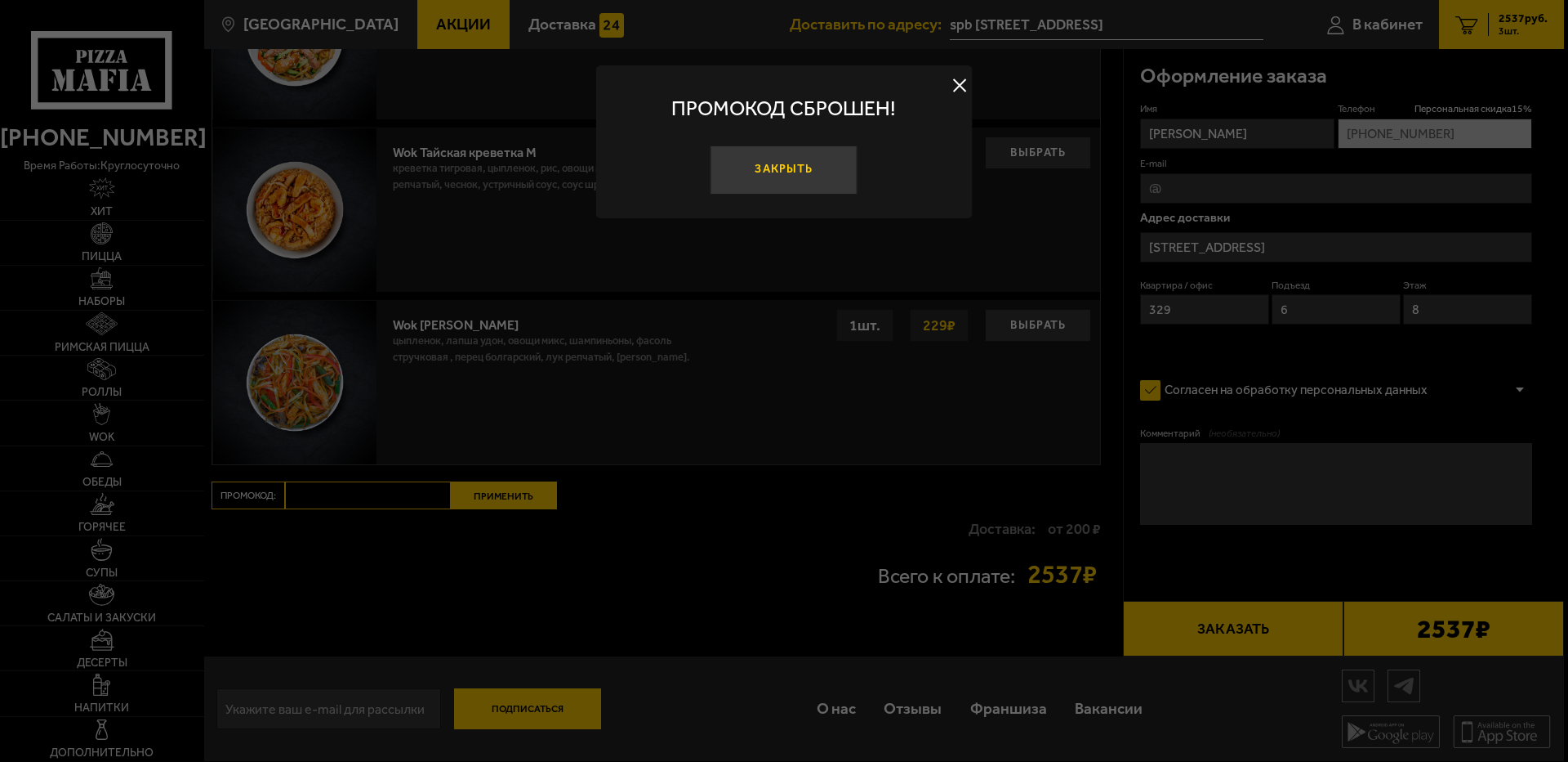
click at [796, 157] on button "Закрыть" at bounding box center [784, 170] width 147 height 49
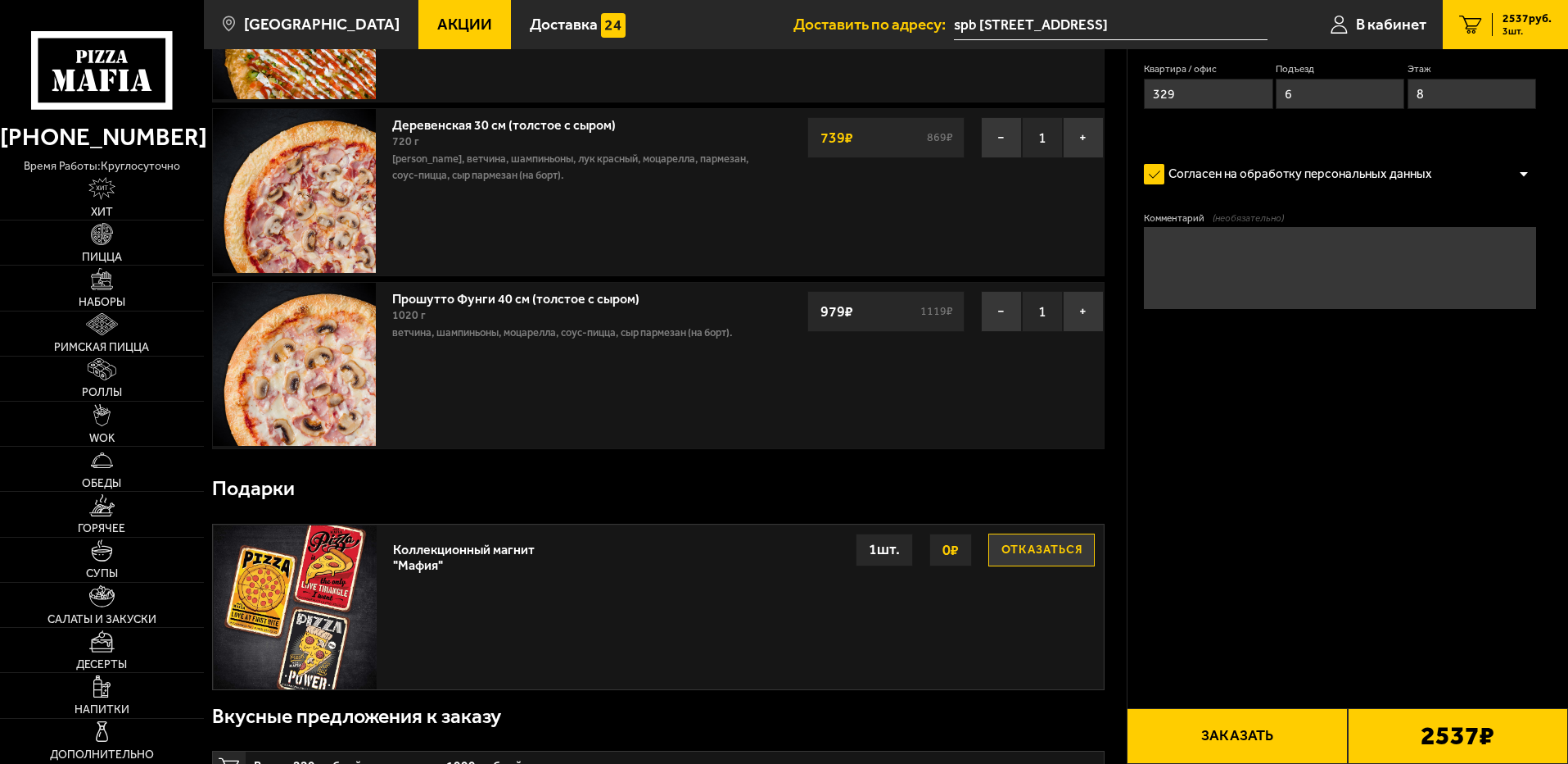
scroll to position [0, 0]
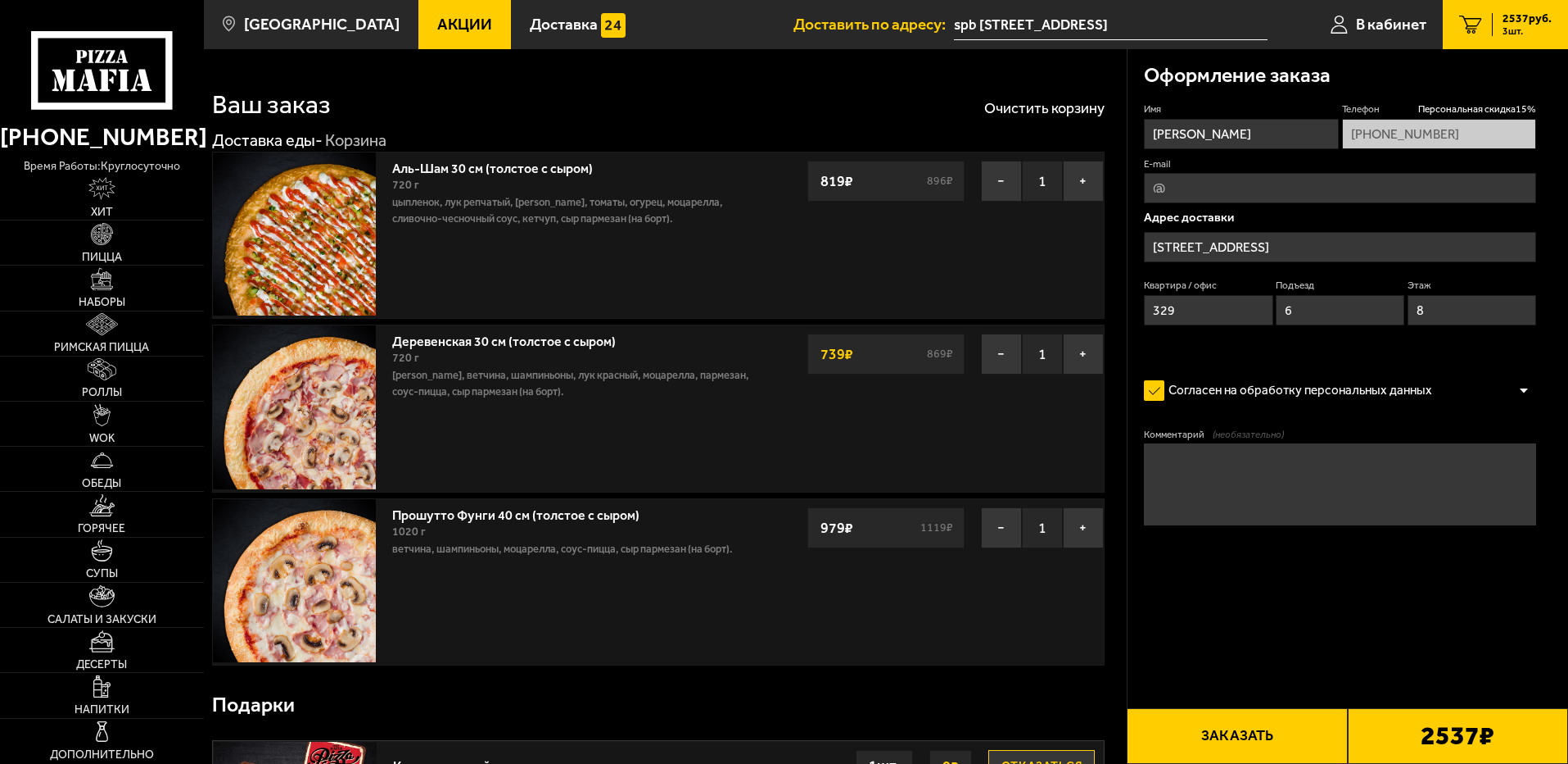
click at [1475, 20] on icon "3" at bounding box center [1471, 25] width 23 height 19
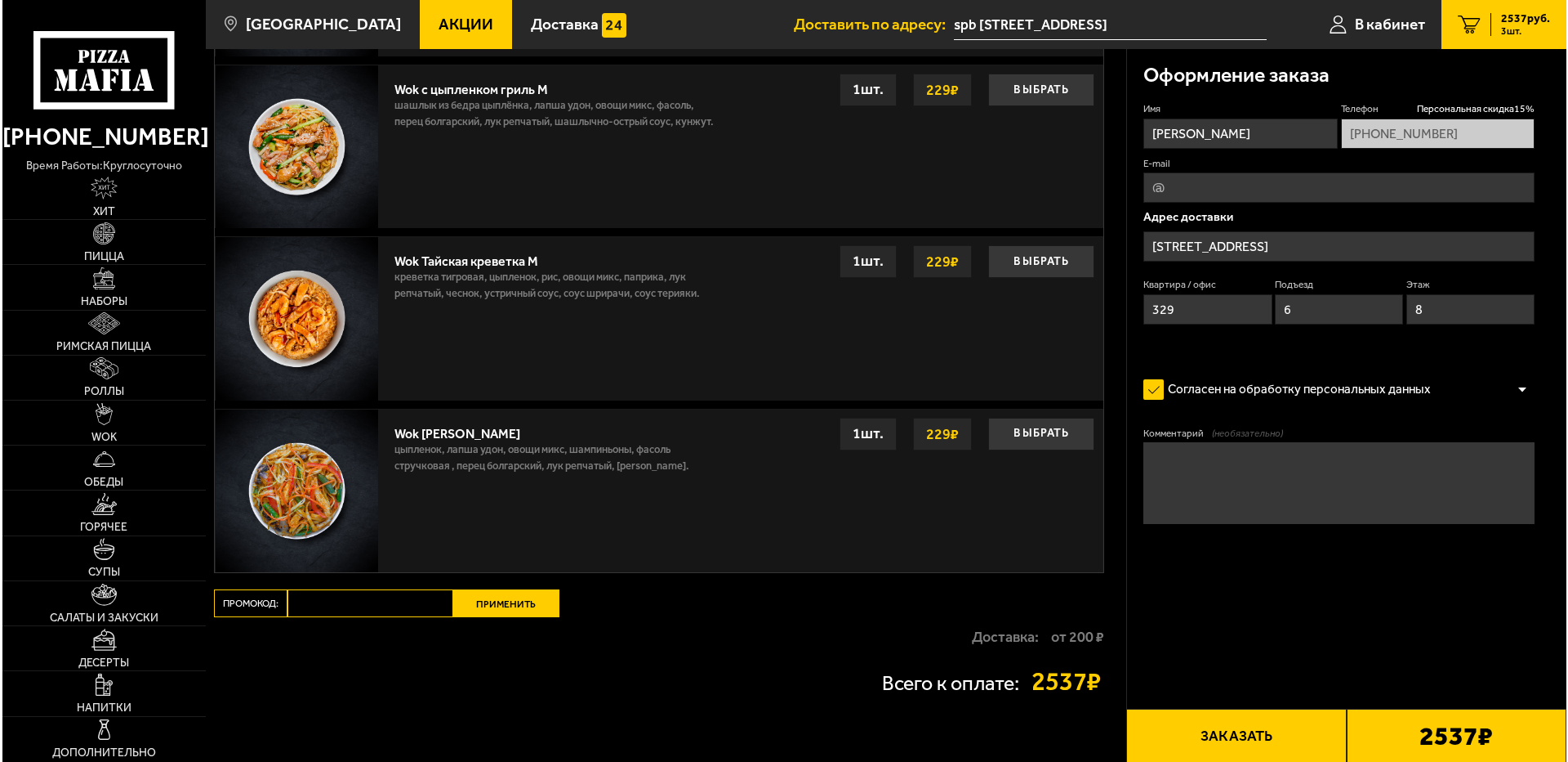
scroll to position [1571, 0]
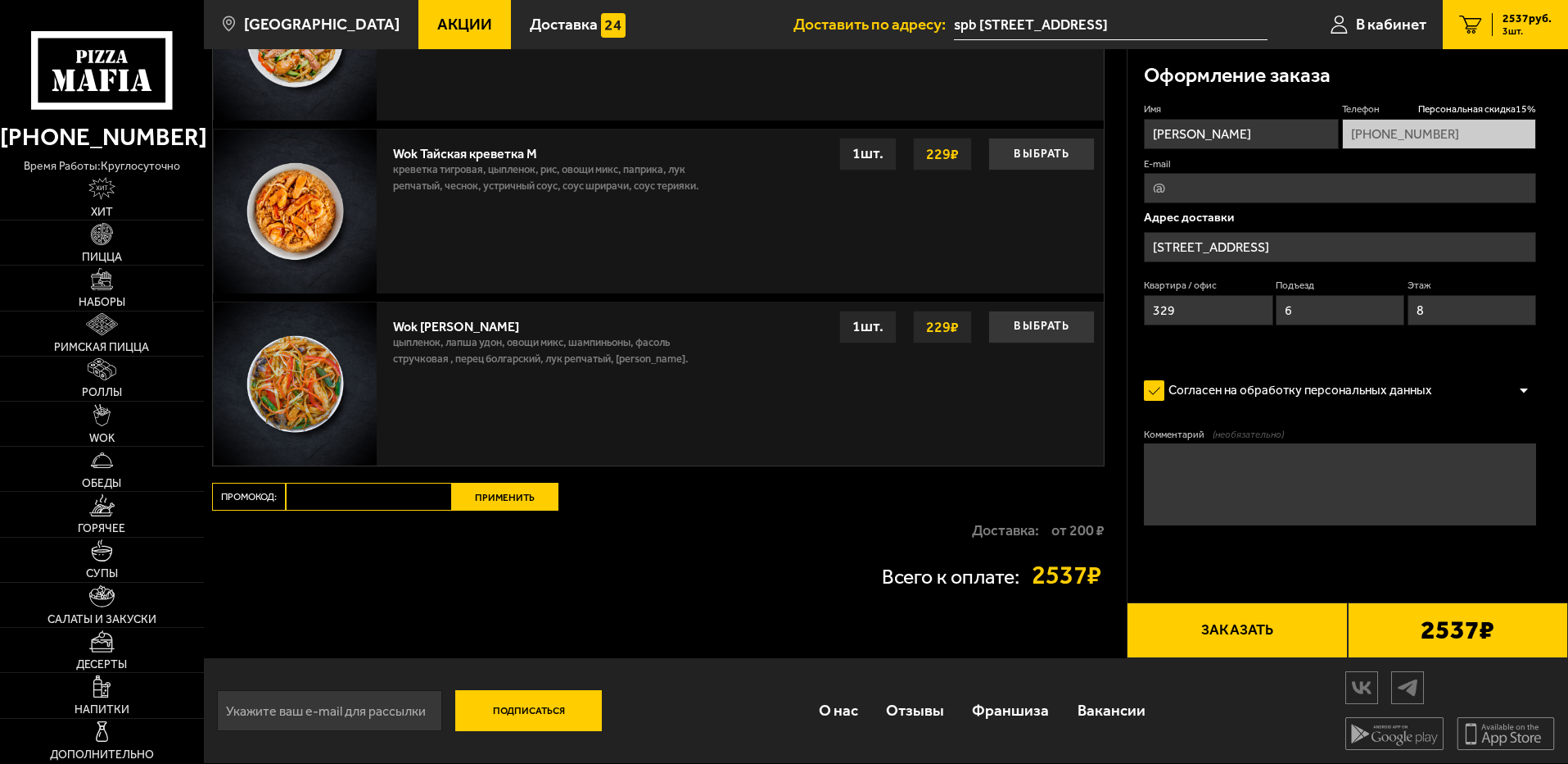
paste input "Android"
type input "Android"
click at [521, 487] on button "Применить" at bounding box center [505, 496] width 107 height 28
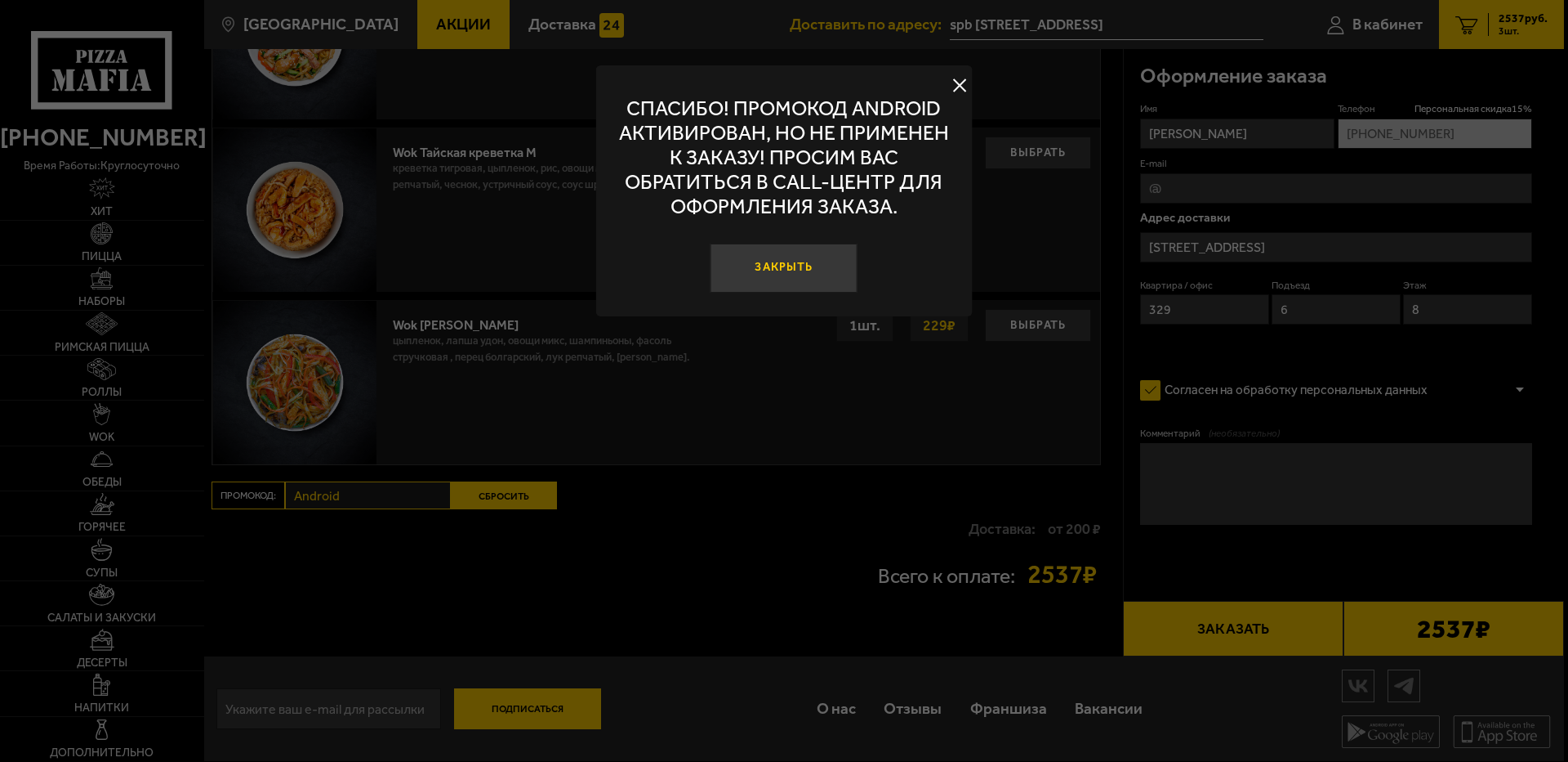
click at [787, 262] on button "Закрыть" at bounding box center [784, 268] width 147 height 49
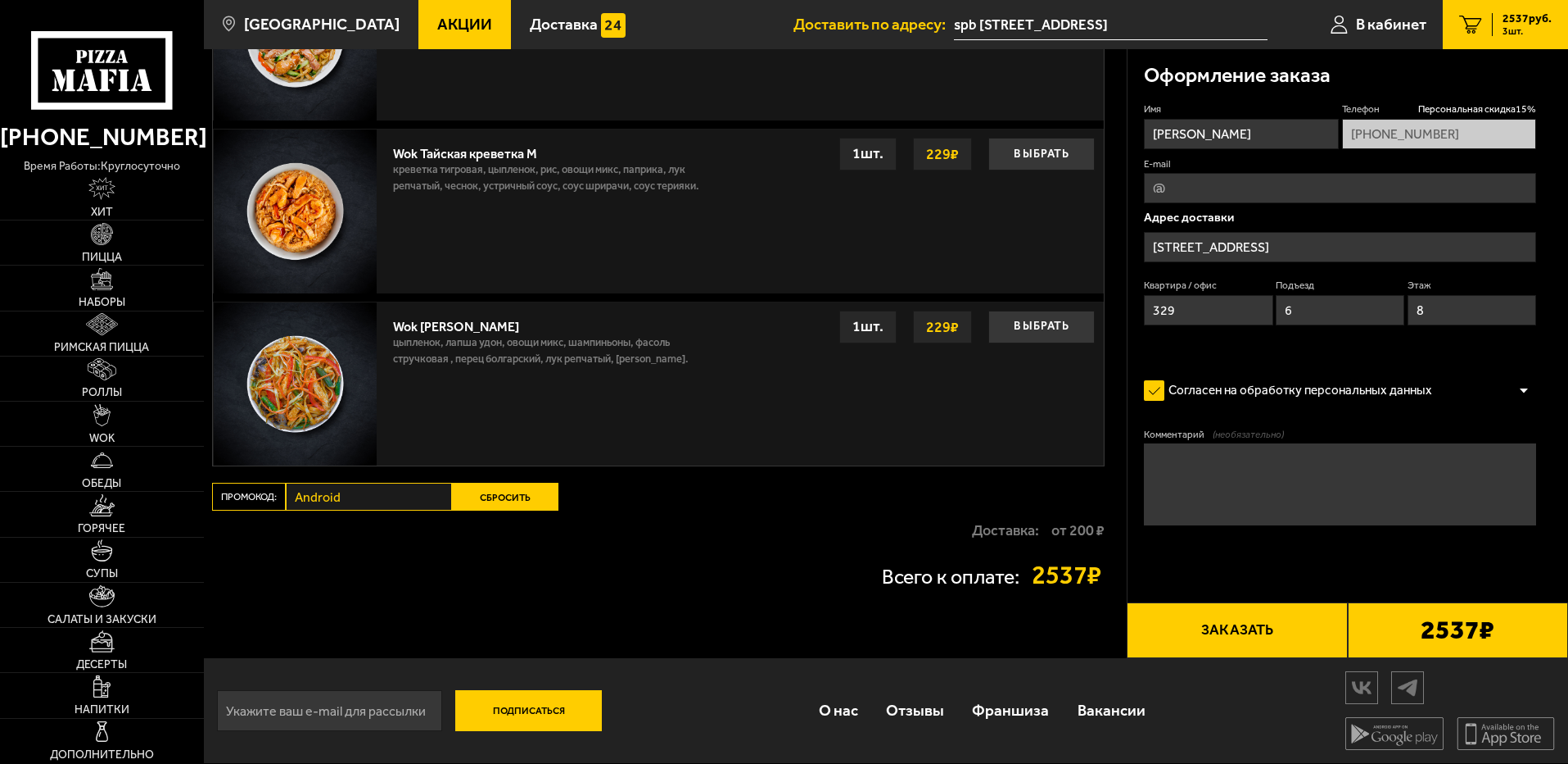
click at [1247, 628] on button "Заказать" at bounding box center [1236, 630] width 220 height 55
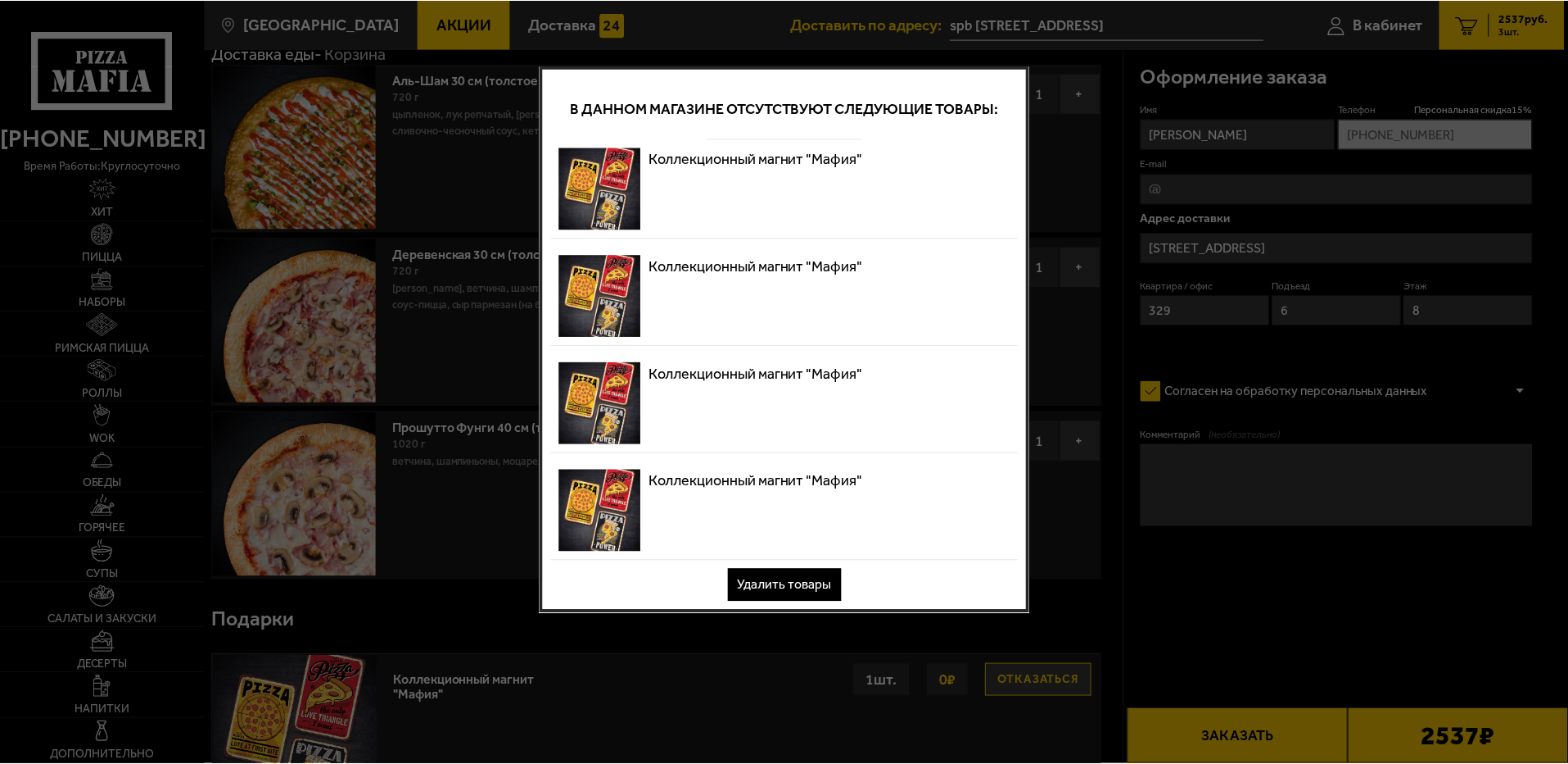
scroll to position [0, 0]
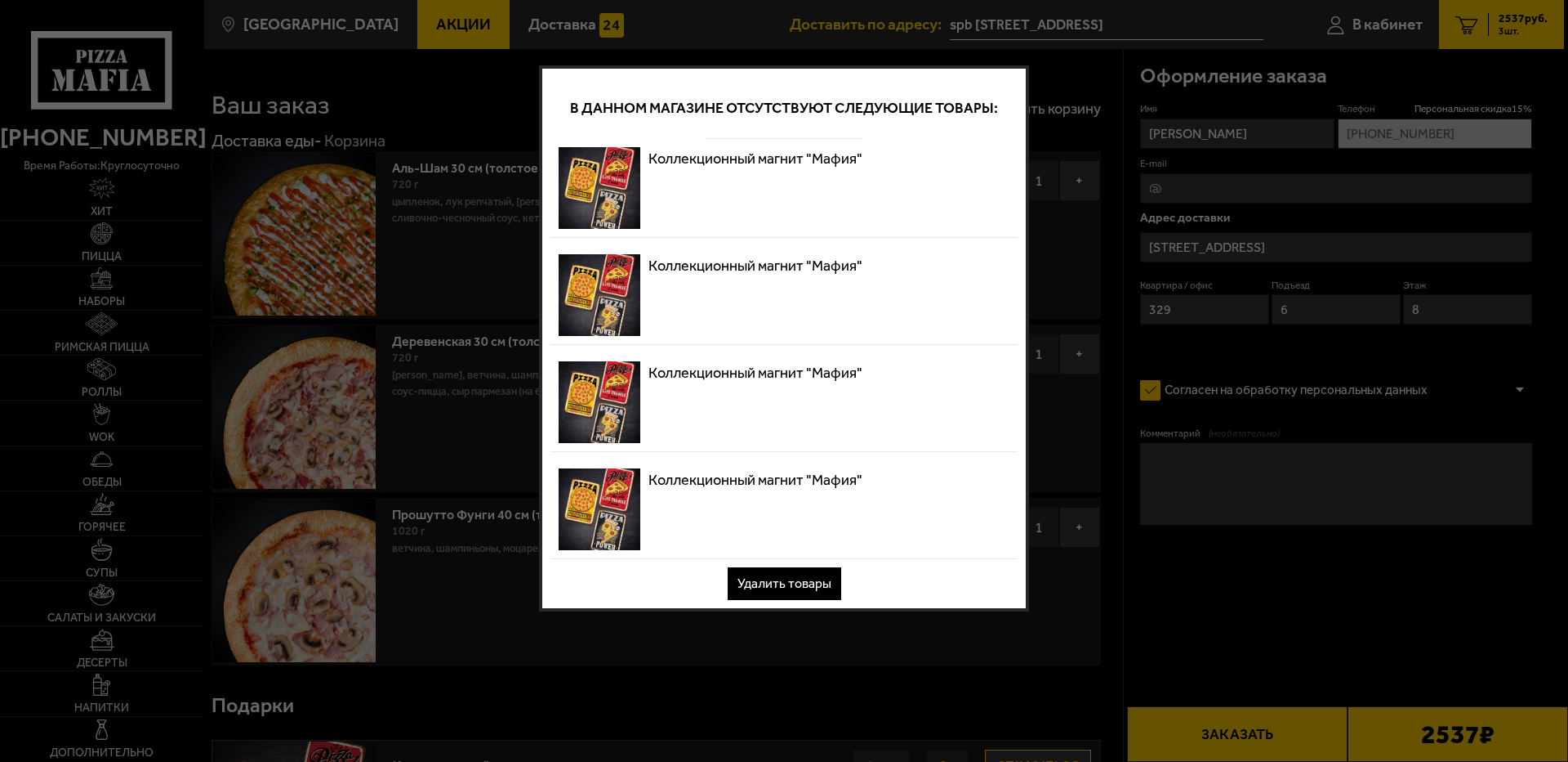
click at [797, 589] on button "Удалить товары" at bounding box center [784, 583] width 113 height 32
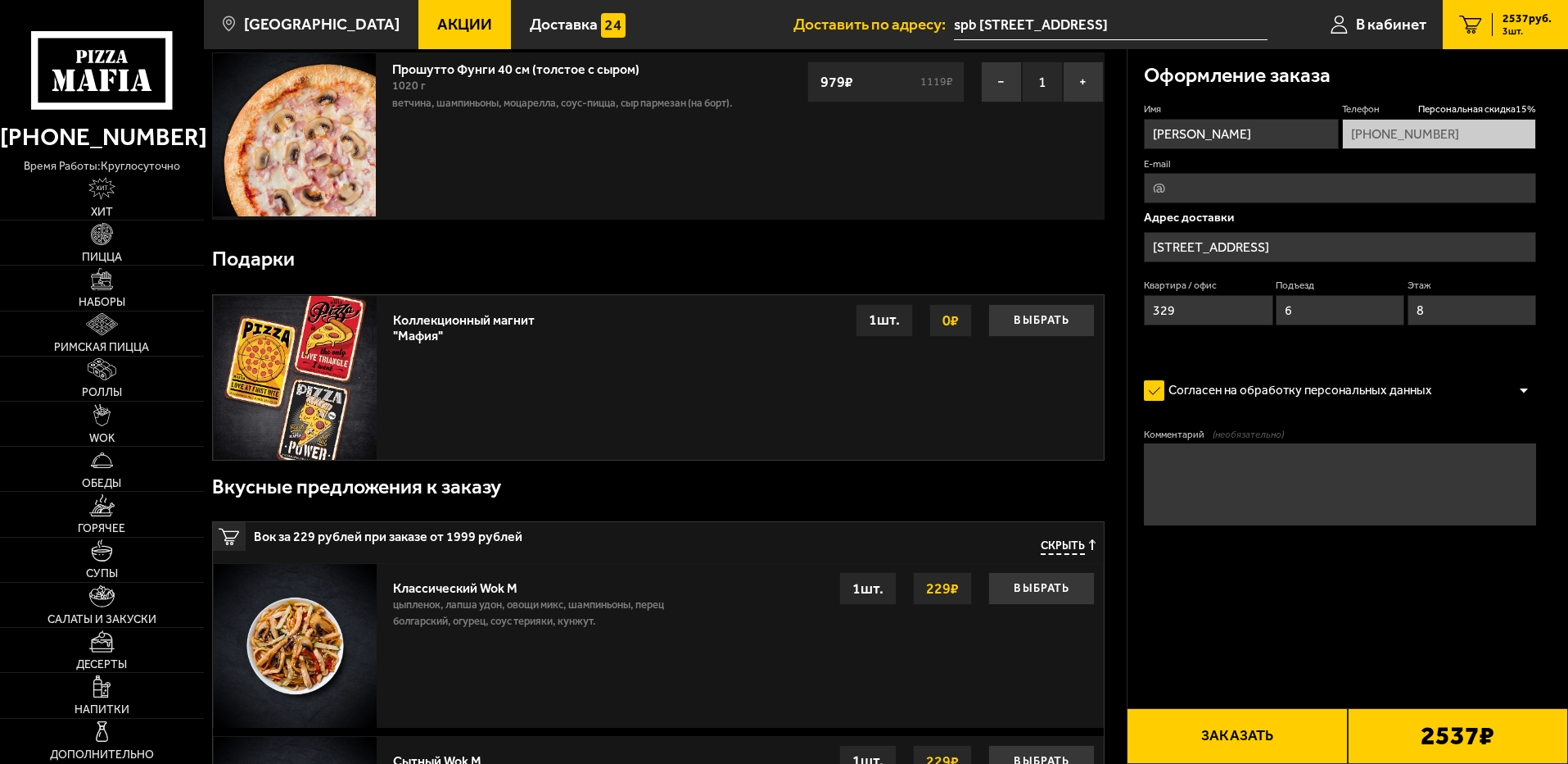
scroll to position [491, 0]
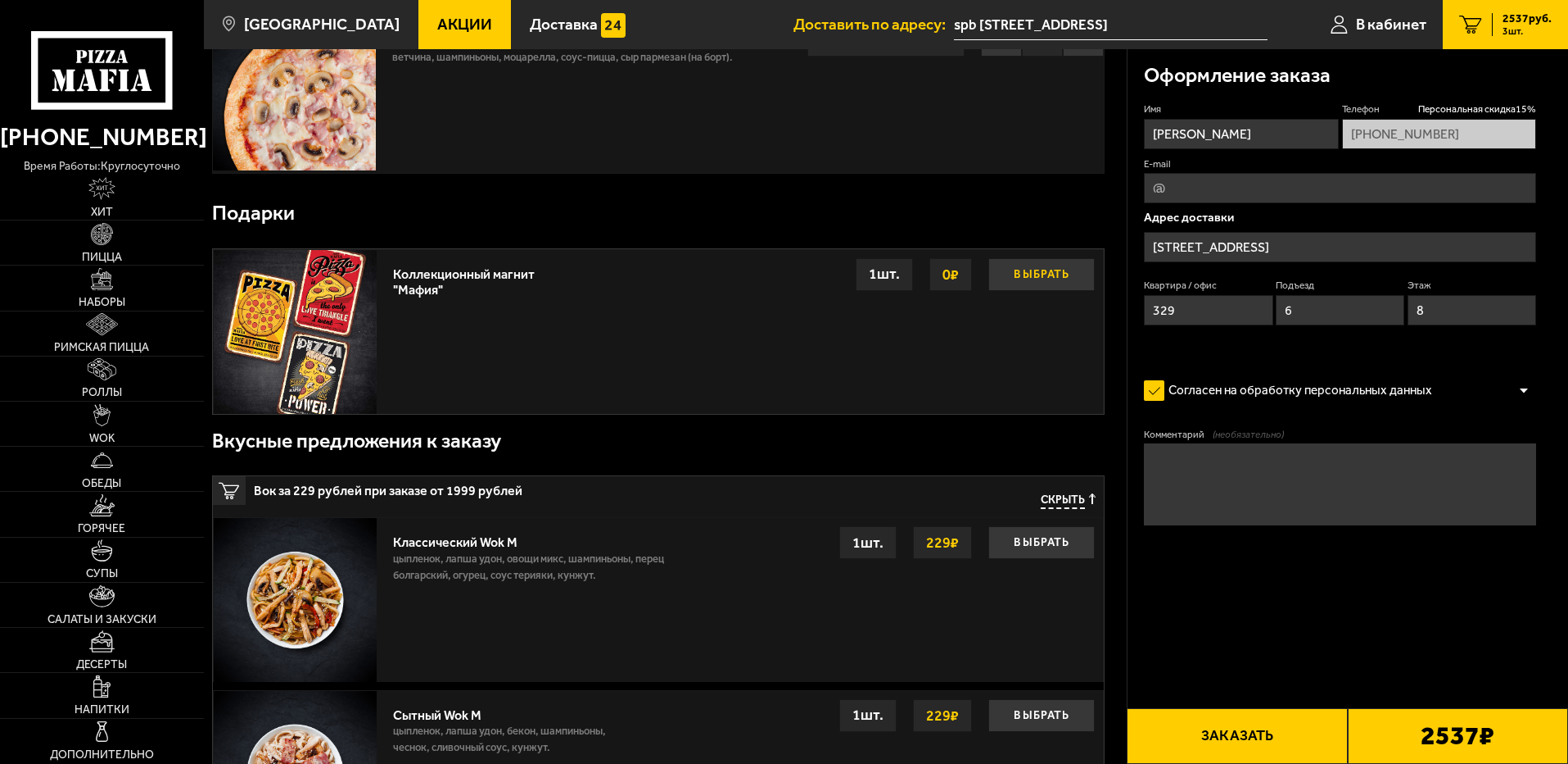
click at [1031, 279] on button "Выбрать" at bounding box center [1042, 275] width 107 height 32
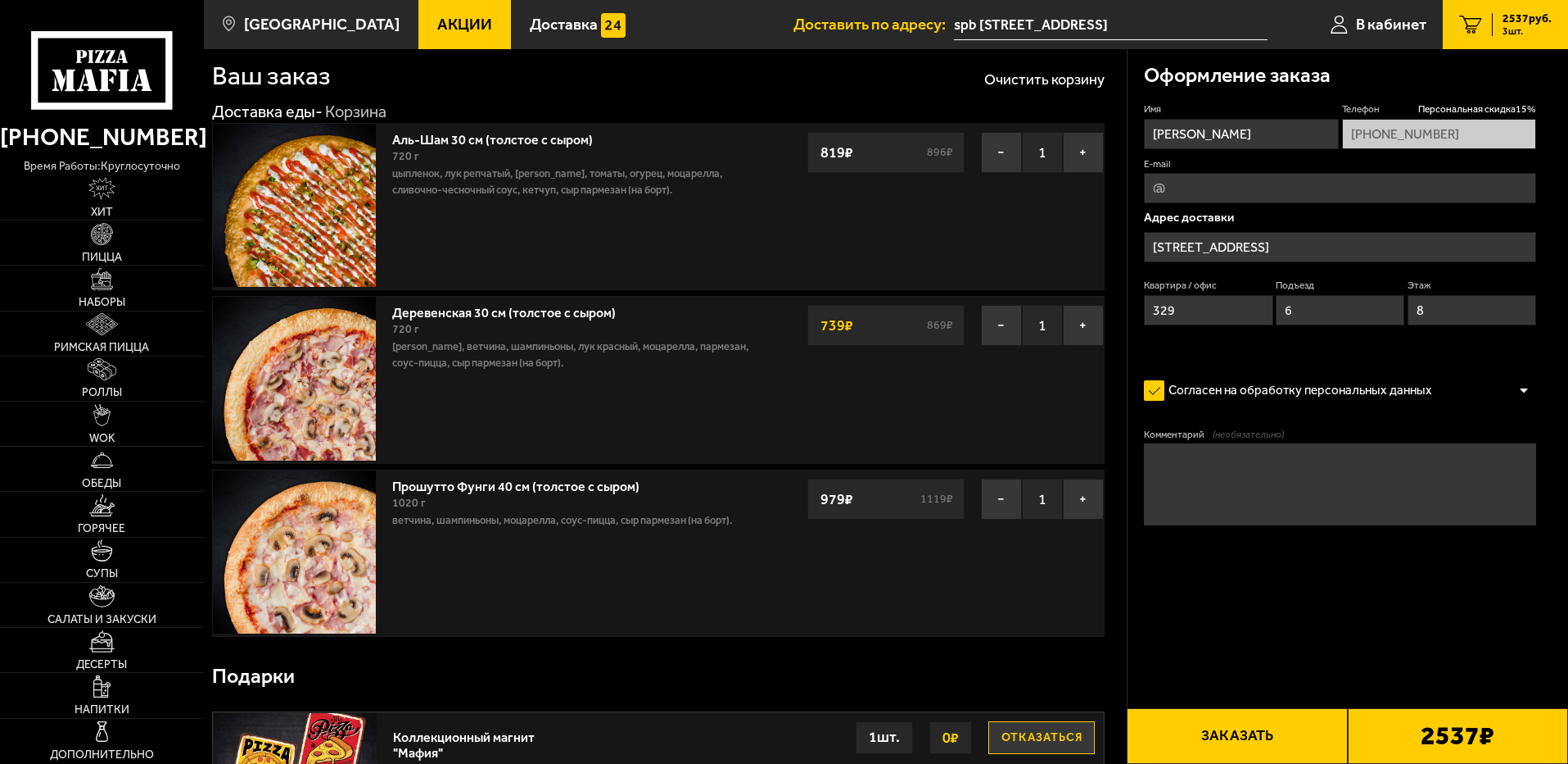
scroll to position [0, 0]
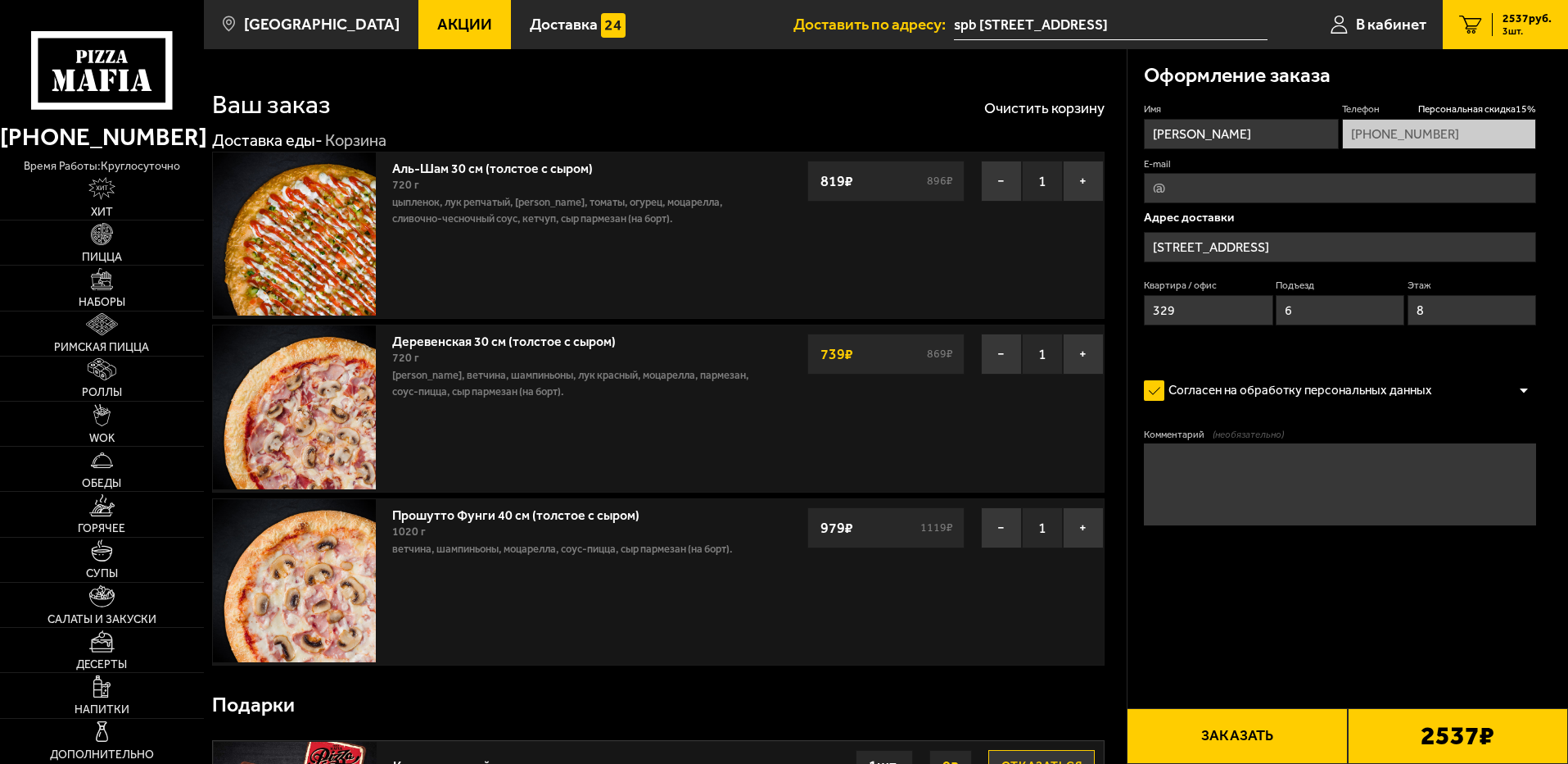
click at [1251, 738] on button "Заказать" at bounding box center [1236, 735] width 220 height 55
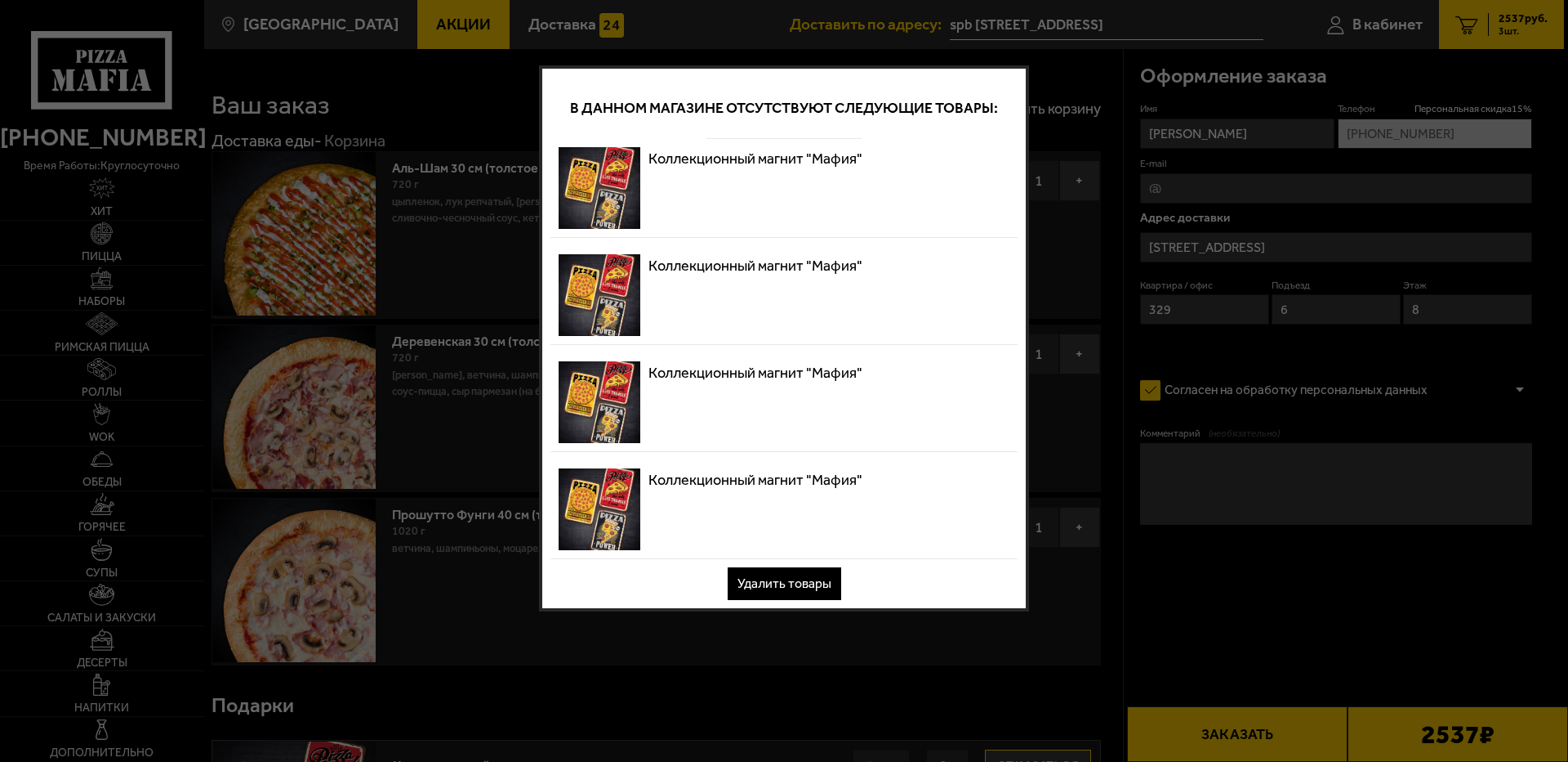
click at [797, 575] on button "Удалить товары" at bounding box center [784, 583] width 113 height 32
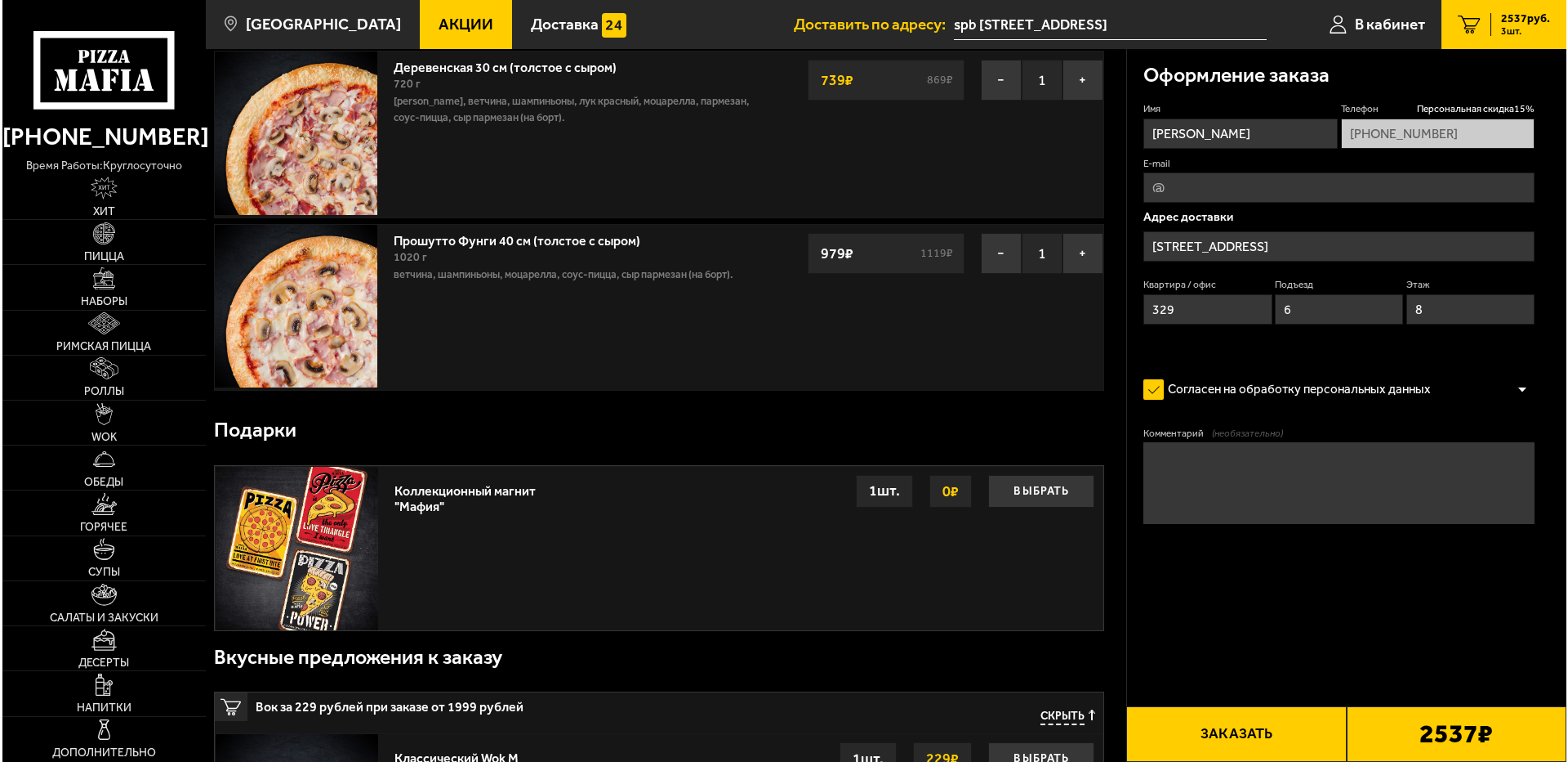
scroll to position [409, 0]
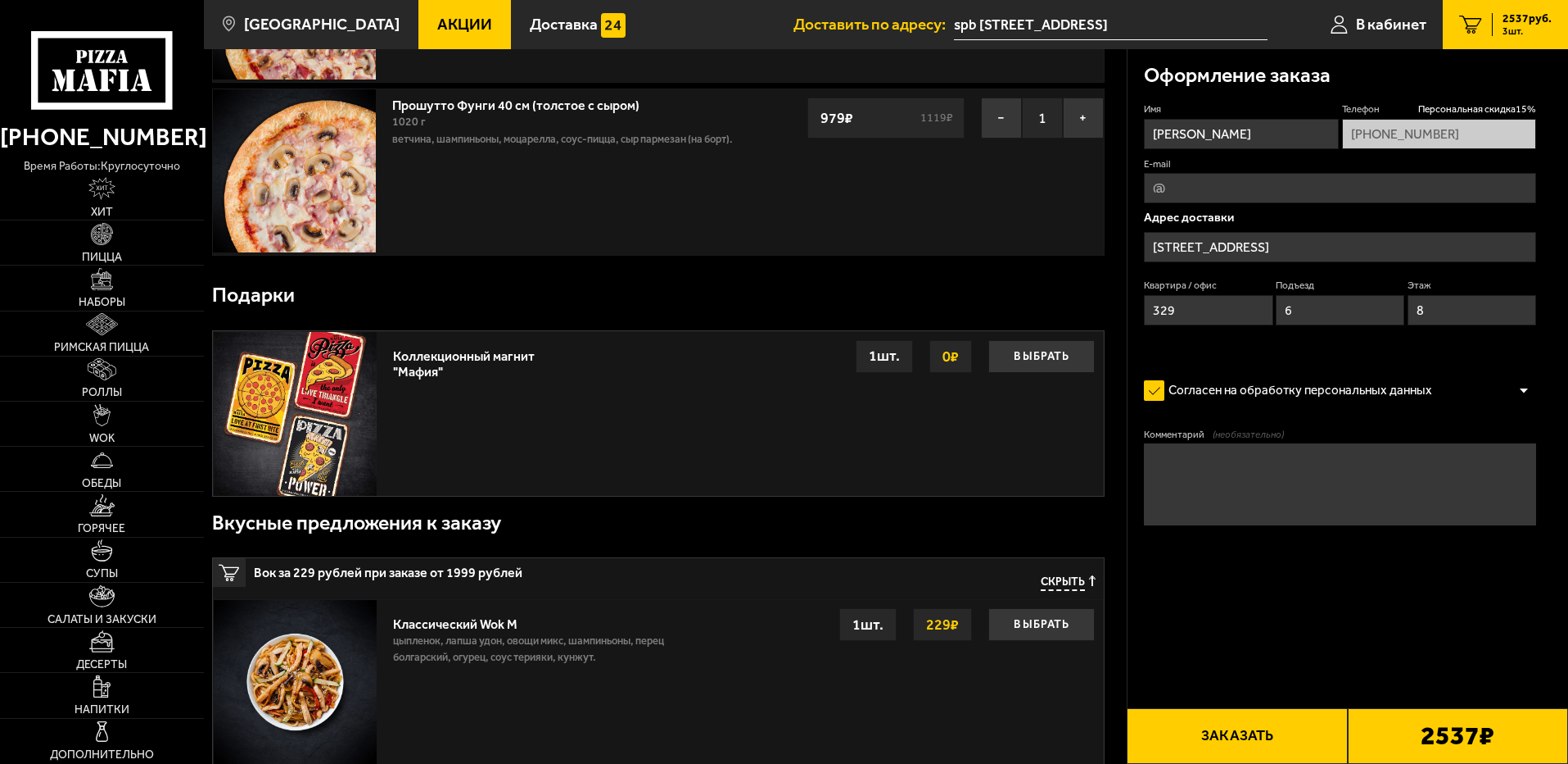
click at [1252, 730] on button "Заказать" at bounding box center [1236, 735] width 220 height 55
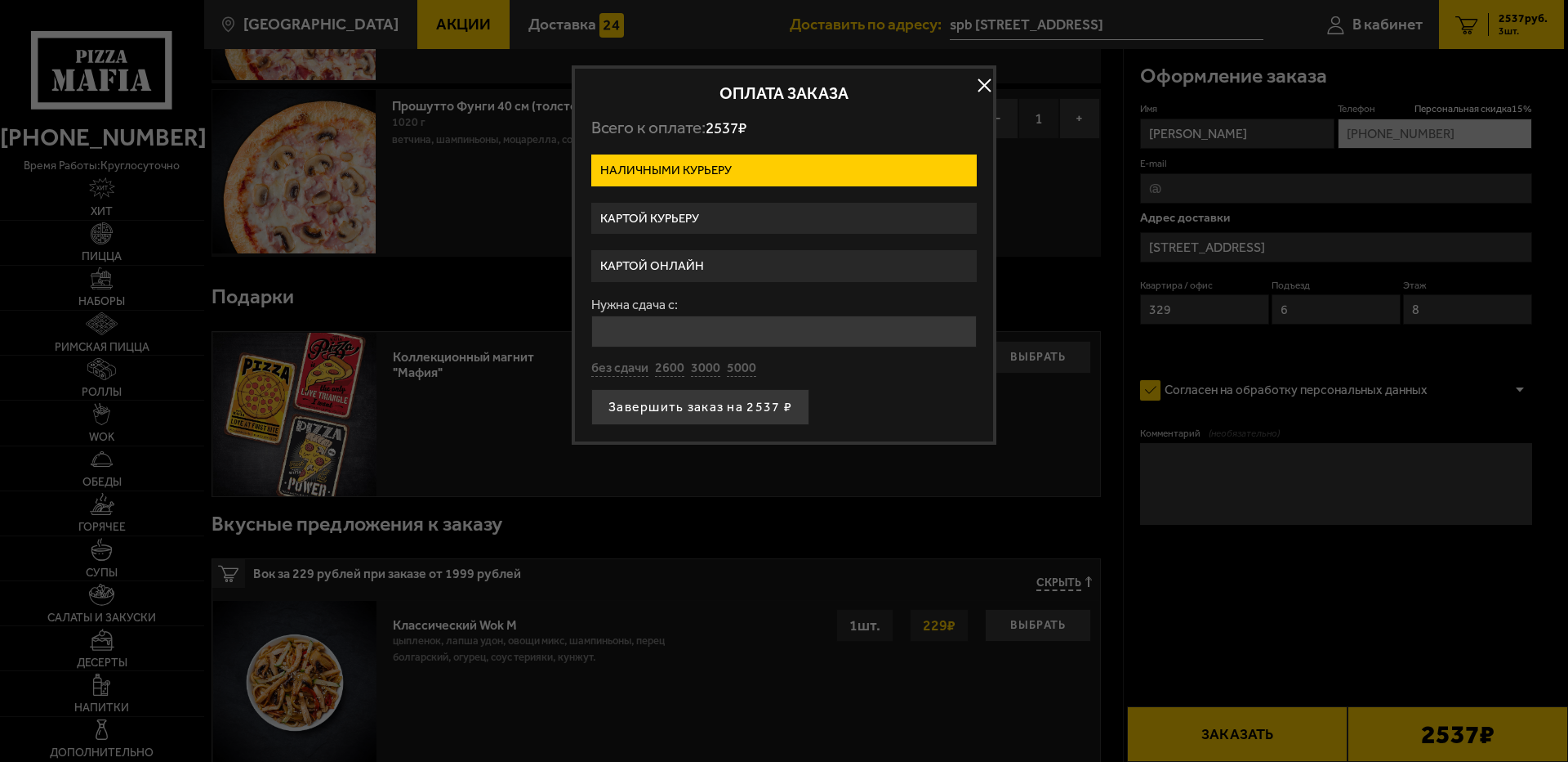
click at [684, 264] on label "Картой онлайн" at bounding box center [784, 266] width 385 height 32
click at [0, 0] on input "Картой онлайн" at bounding box center [0, 0] width 0 height 0
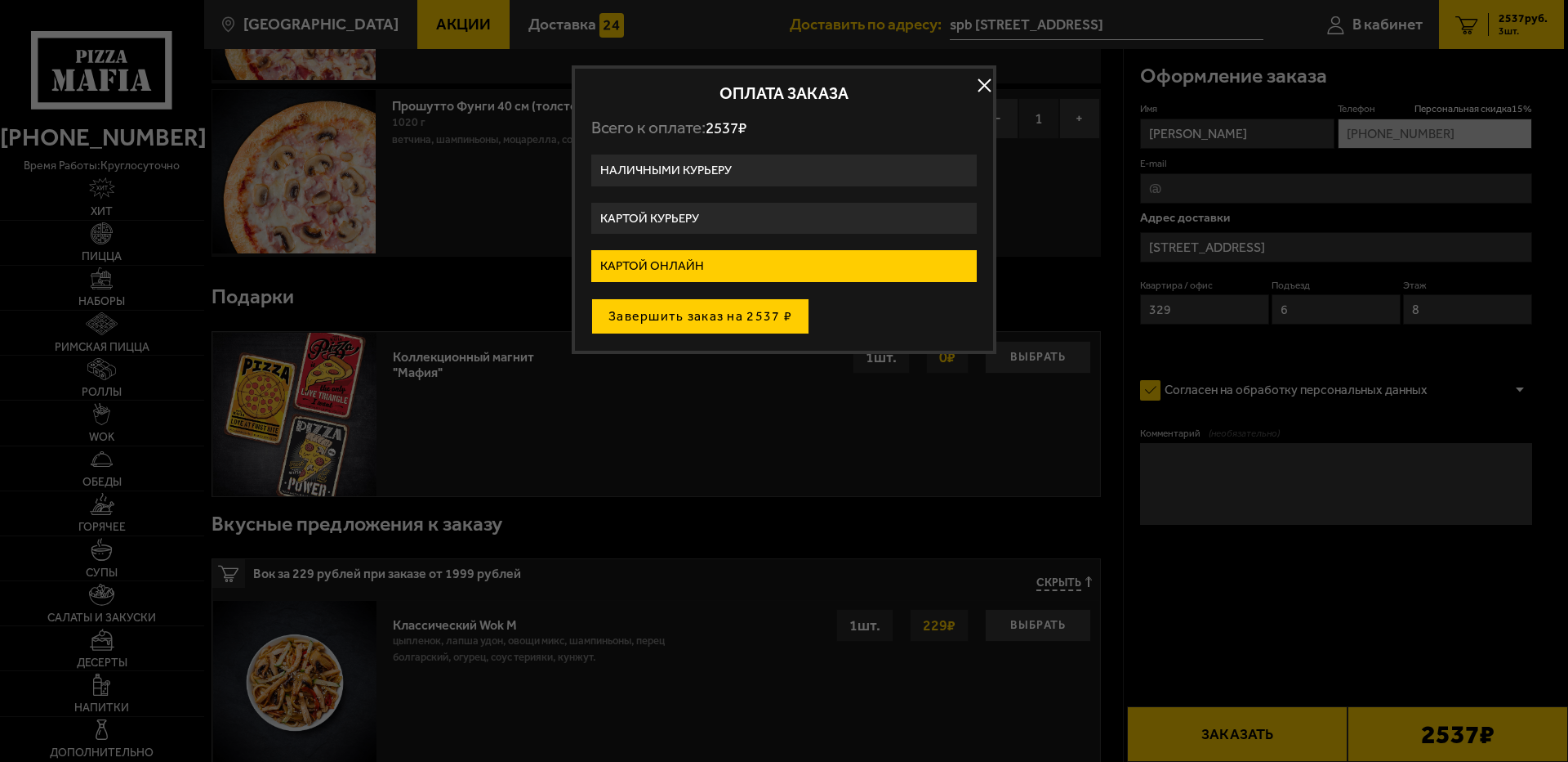
click at [716, 316] on button "Завершить заказ на 2537 ₽" at bounding box center [700, 317] width 218 height 36
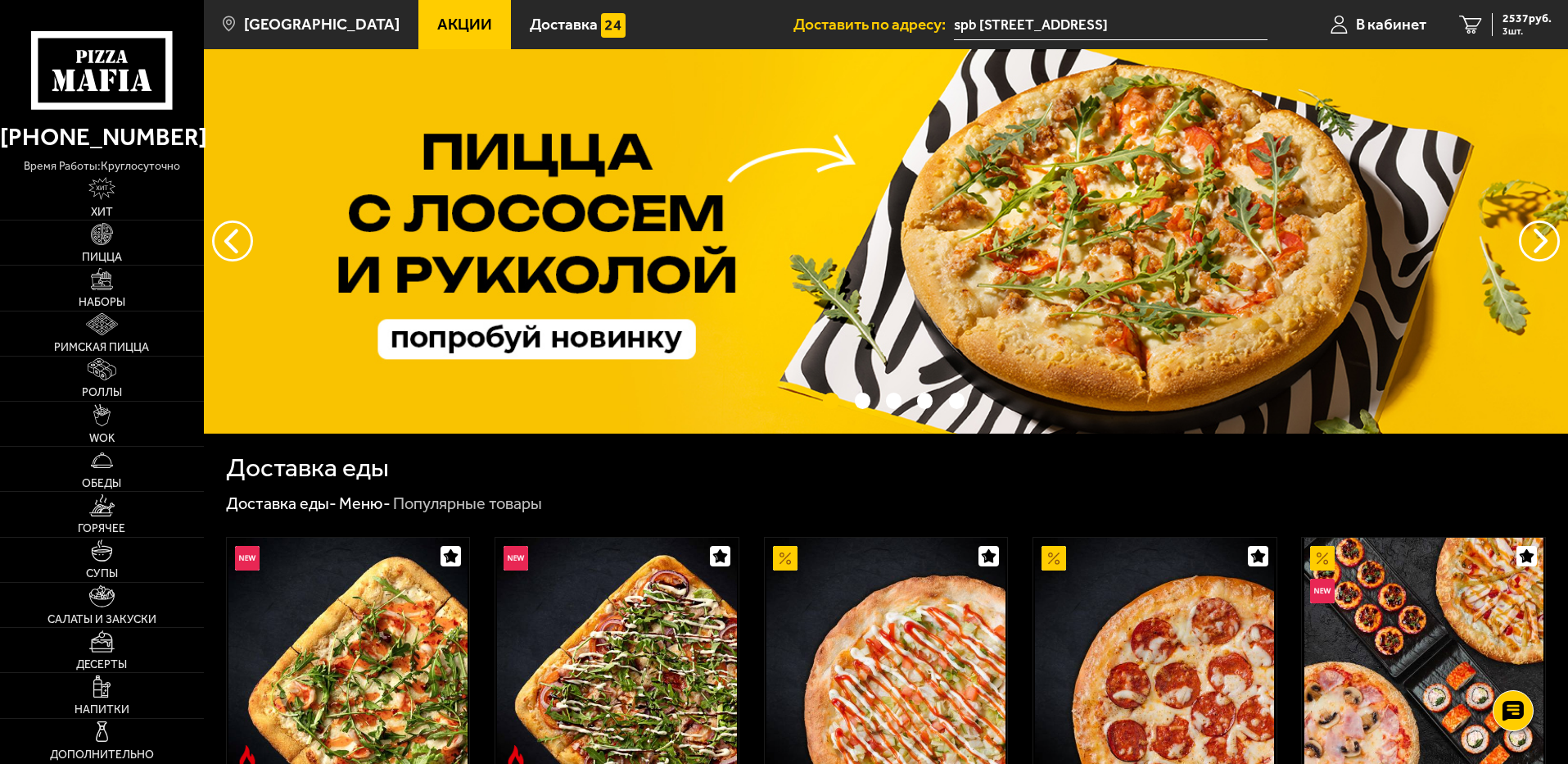
click at [438, 19] on span "Акции" at bounding box center [465, 24] width 55 height 15
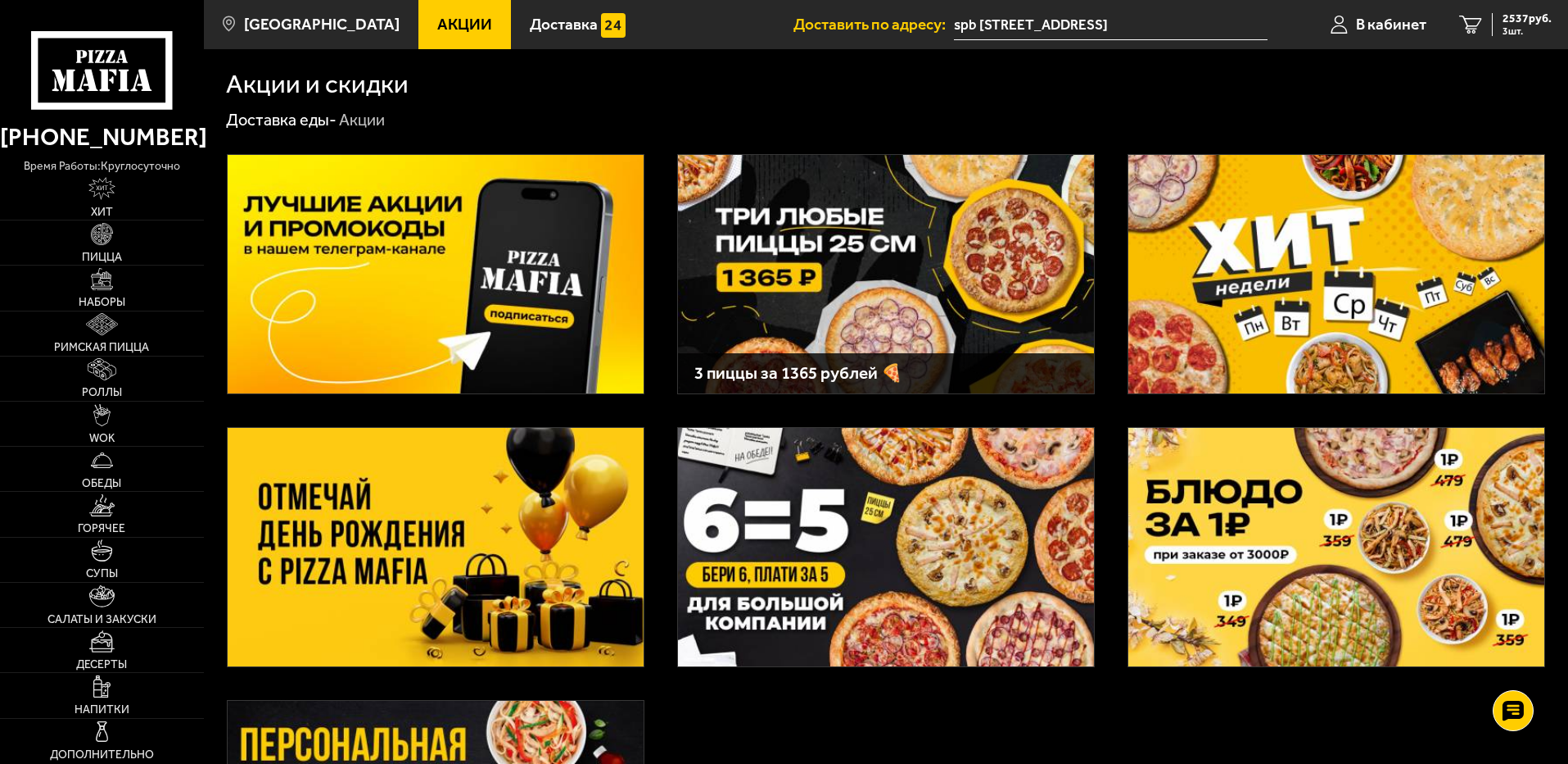
click at [450, 233] on img at bounding box center [436, 274] width 416 height 238
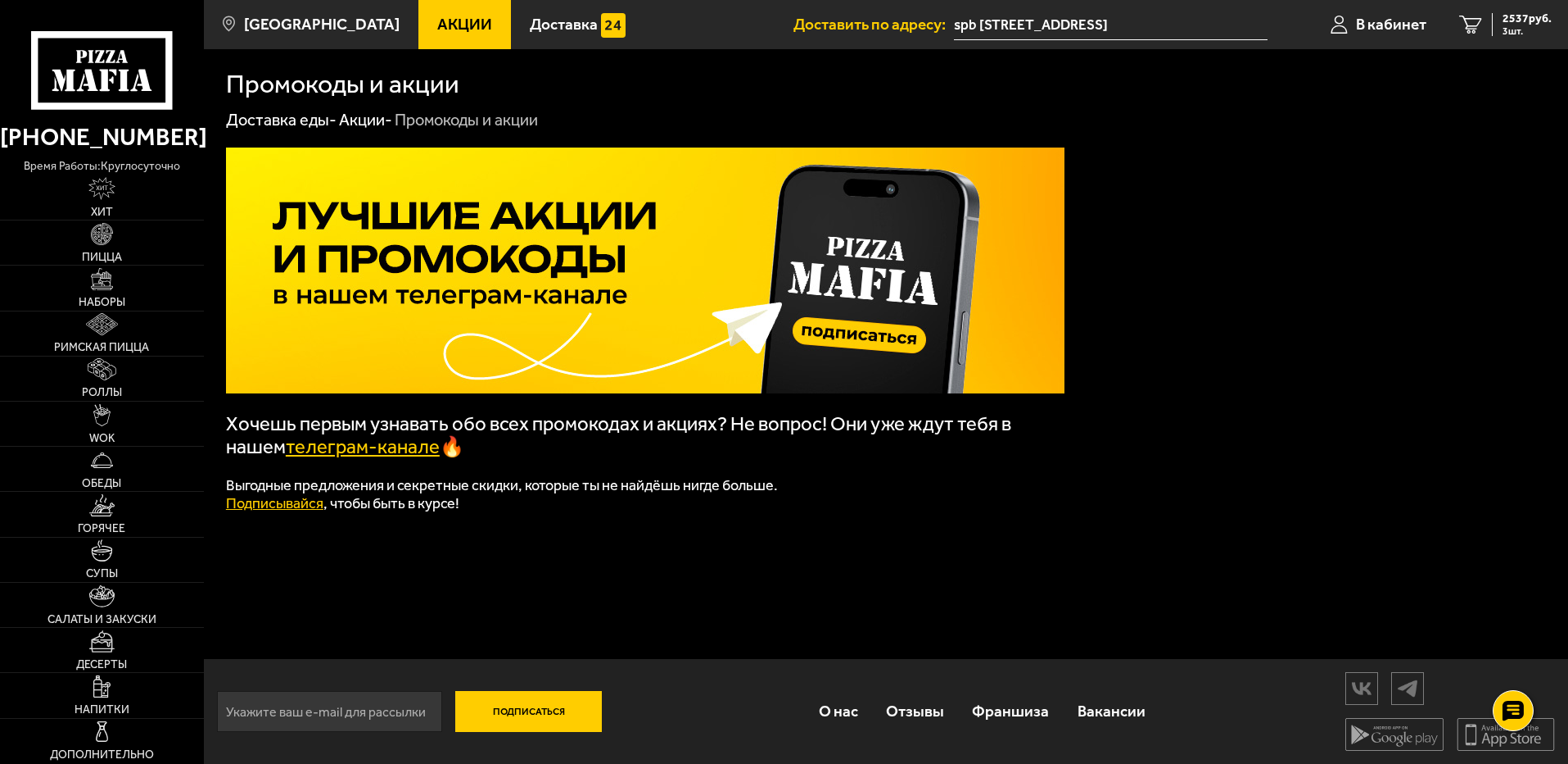
click at [398, 455] on link "телеграм-канале" at bounding box center [363, 446] width 154 height 23
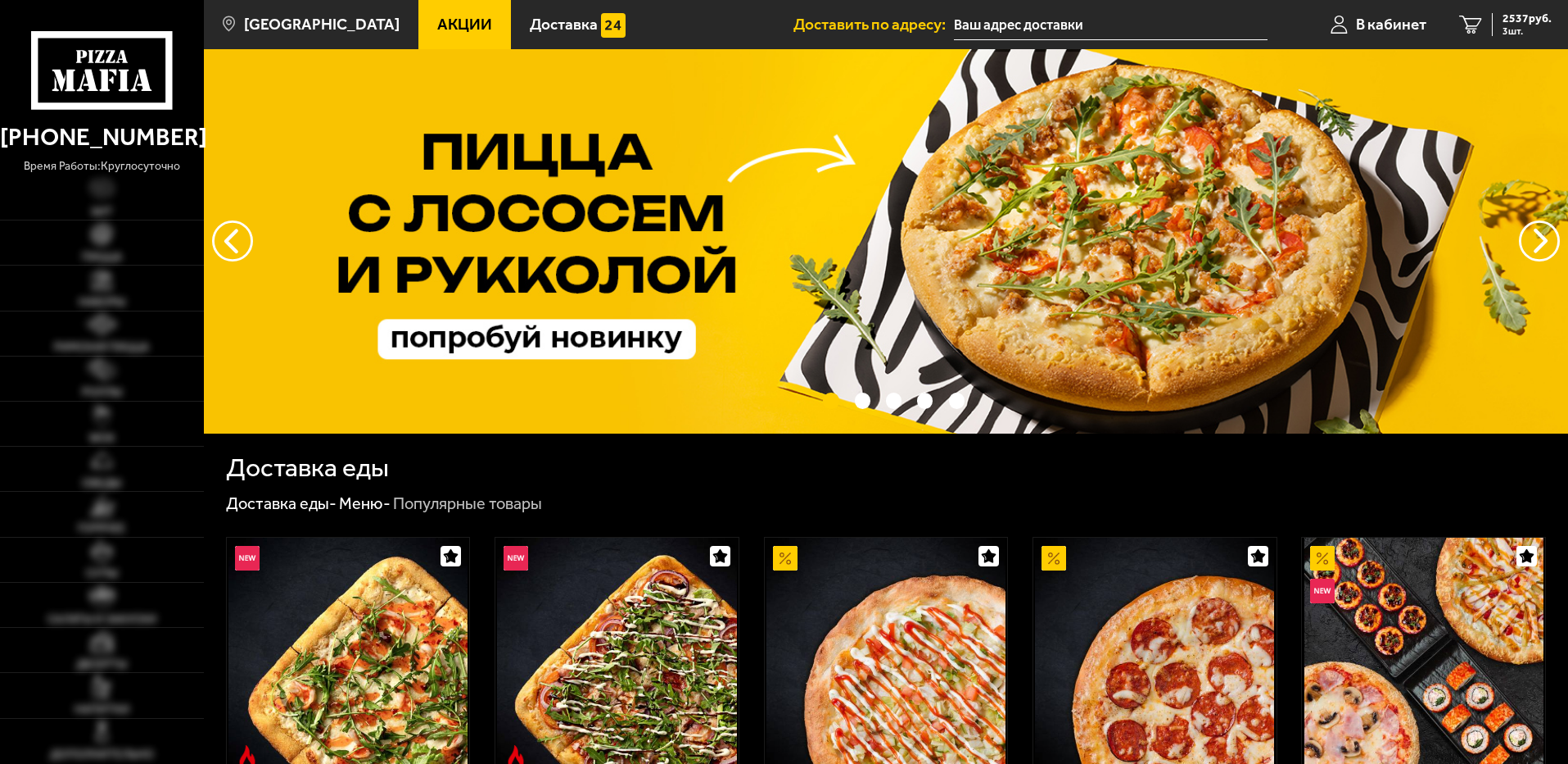
type input "spb [STREET_ADDRESS]"
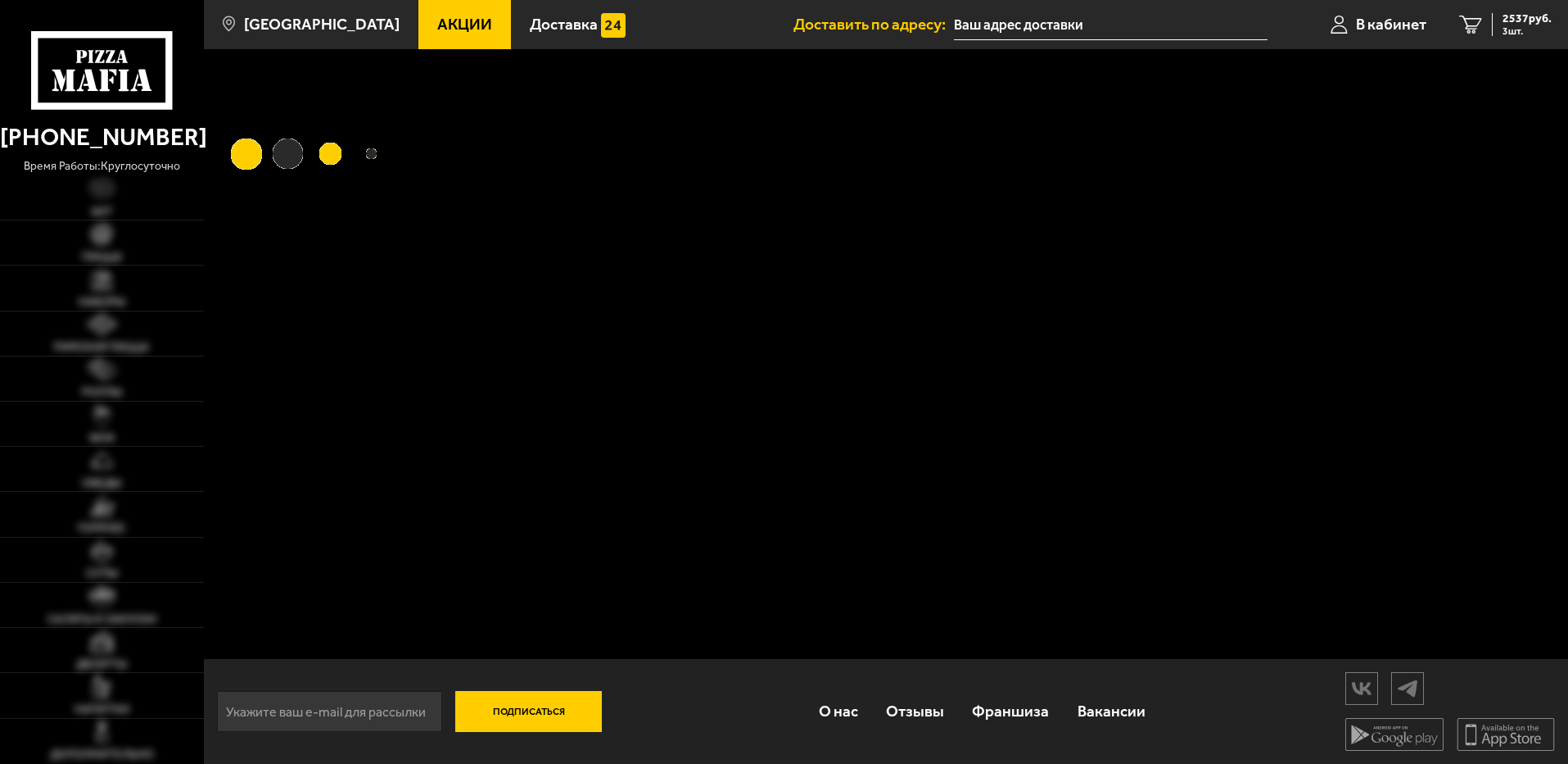
type input "spb [STREET_ADDRESS]"
